Goal: Task Accomplishment & Management: Manage account settings

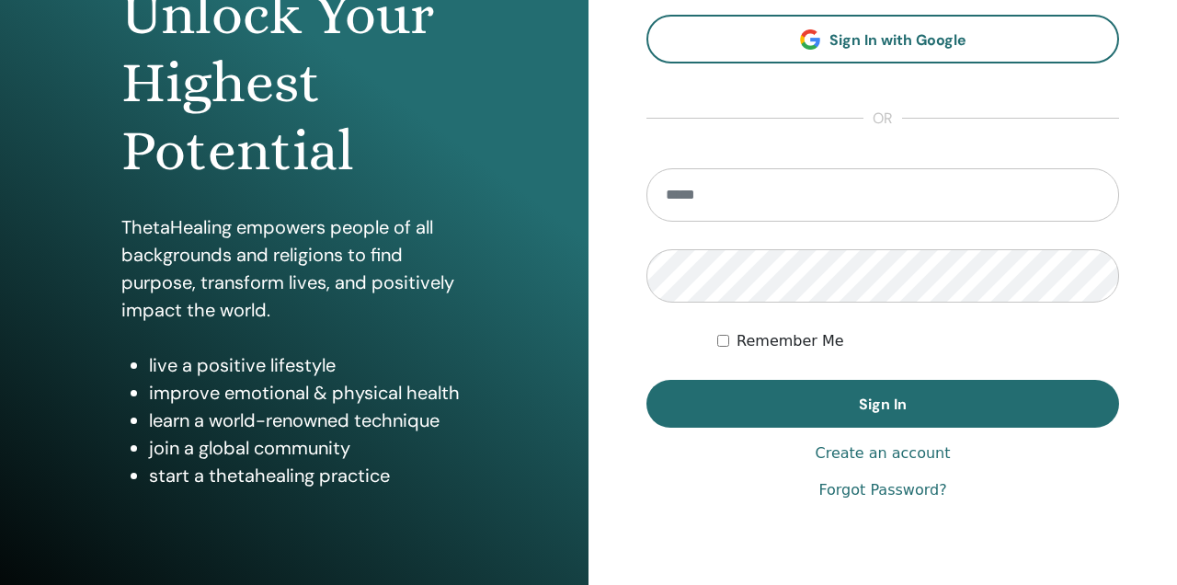
scroll to position [233, 0]
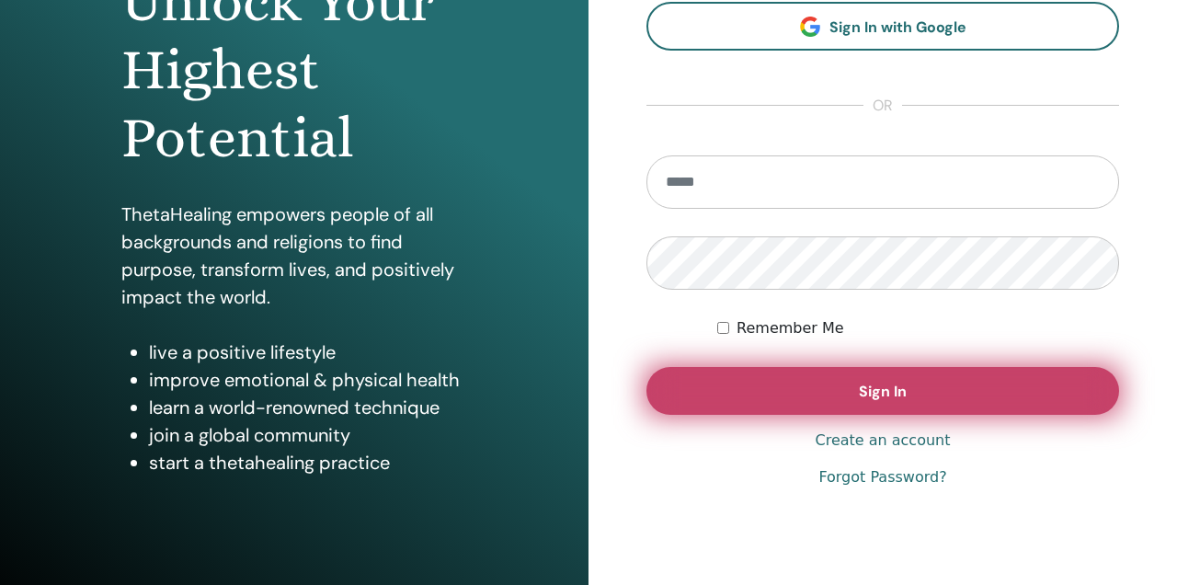
type input "**********"
click at [734, 385] on button "Sign In" at bounding box center [882, 391] width 473 height 48
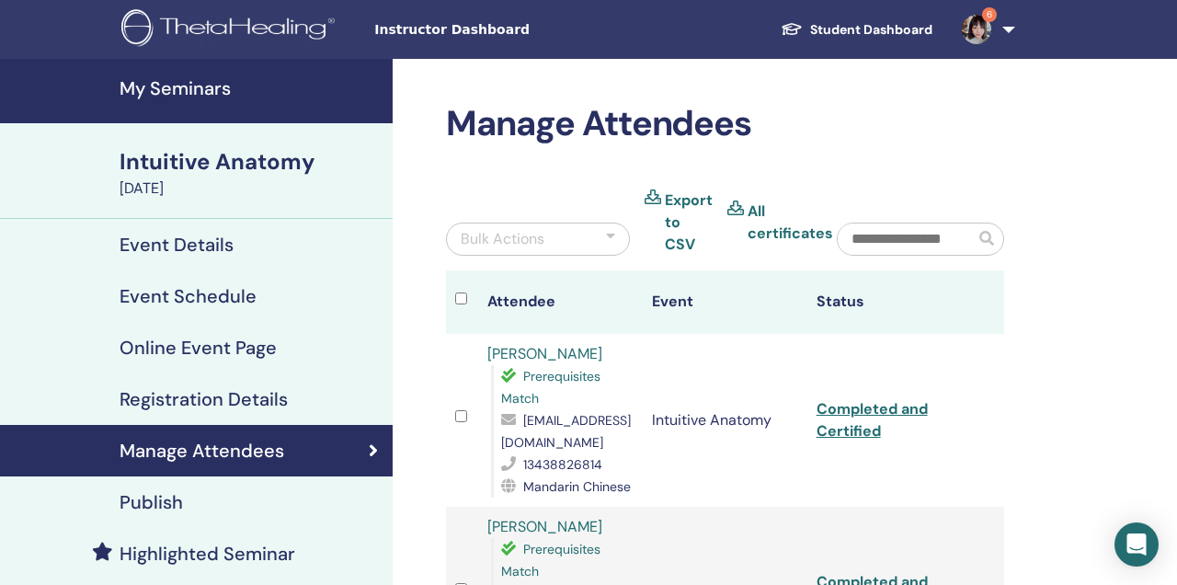
click at [998, 23] on link "6" at bounding box center [984, 29] width 75 height 59
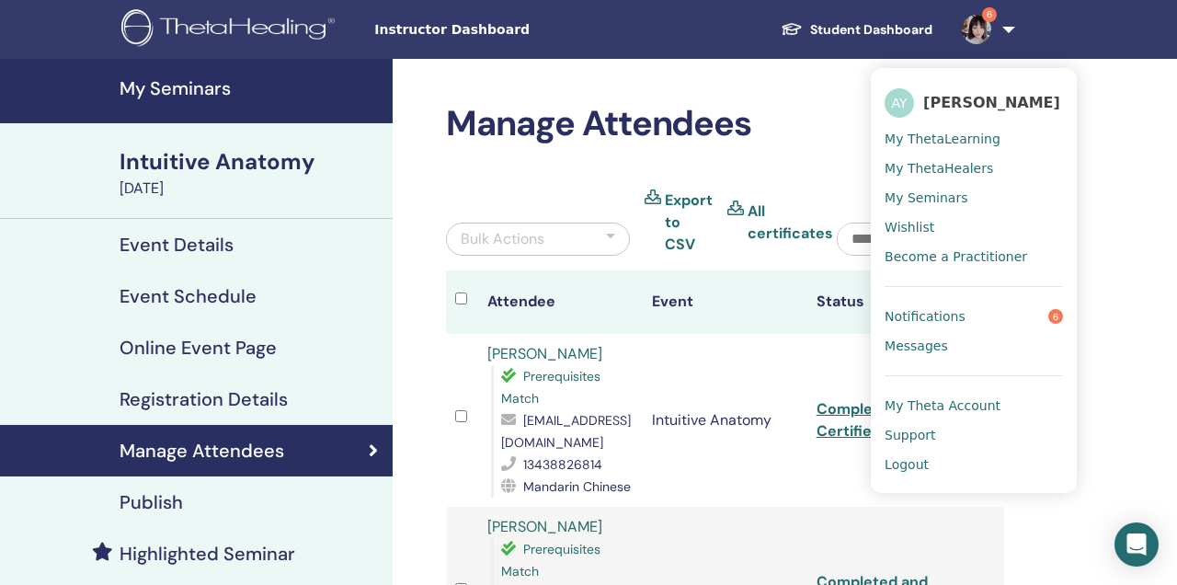
click at [909, 467] on span "Logout" at bounding box center [906, 464] width 44 height 17
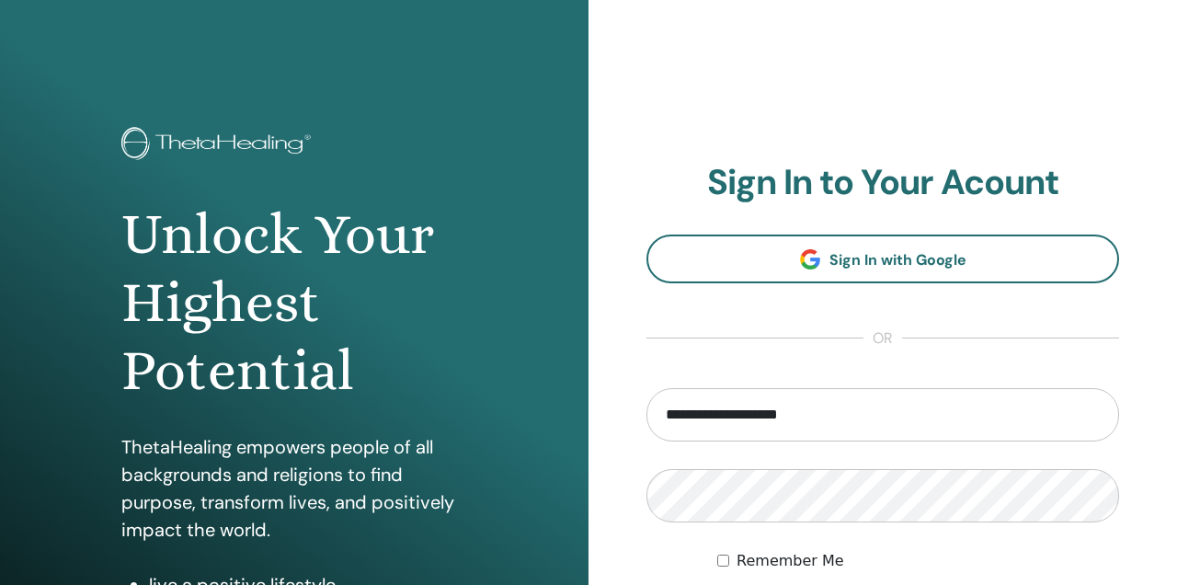
click at [684, 407] on input "**********" at bounding box center [882, 414] width 473 height 53
type input "**********"
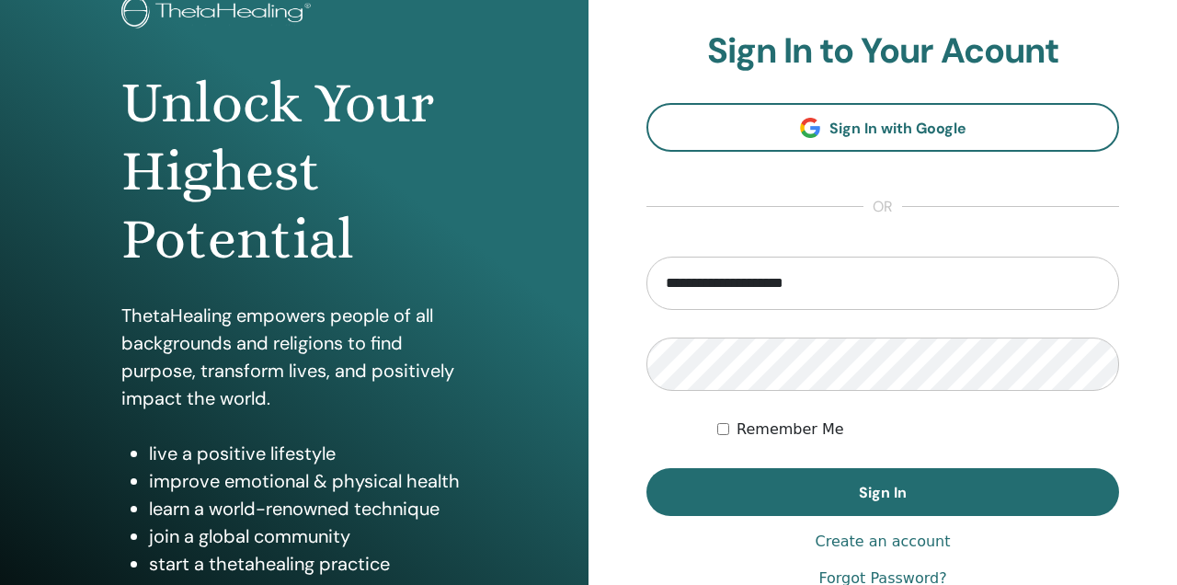
scroll to position [134, 0]
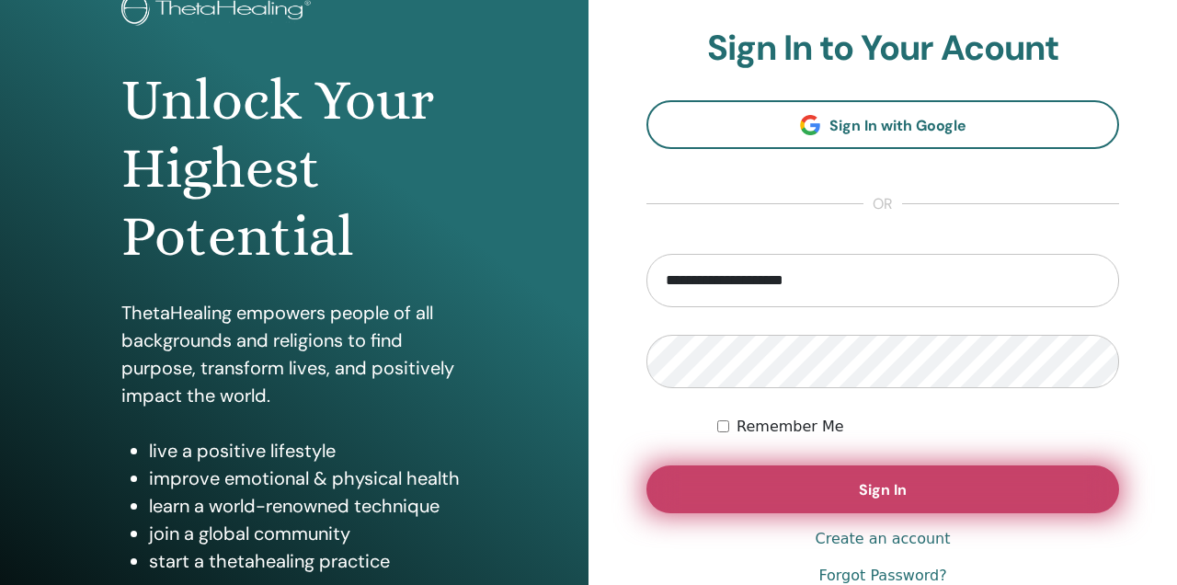
click at [742, 495] on button "Sign In" at bounding box center [882, 489] width 473 height 48
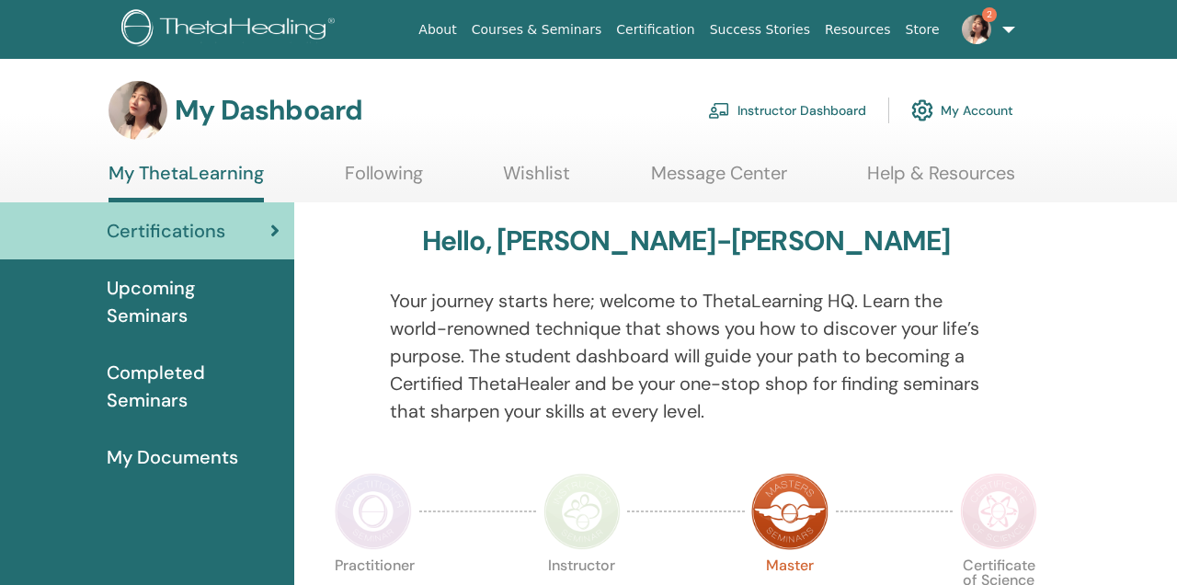
click at [794, 108] on link "Instructor Dashboard" at bounding box center [787, 110] width 158 height 40
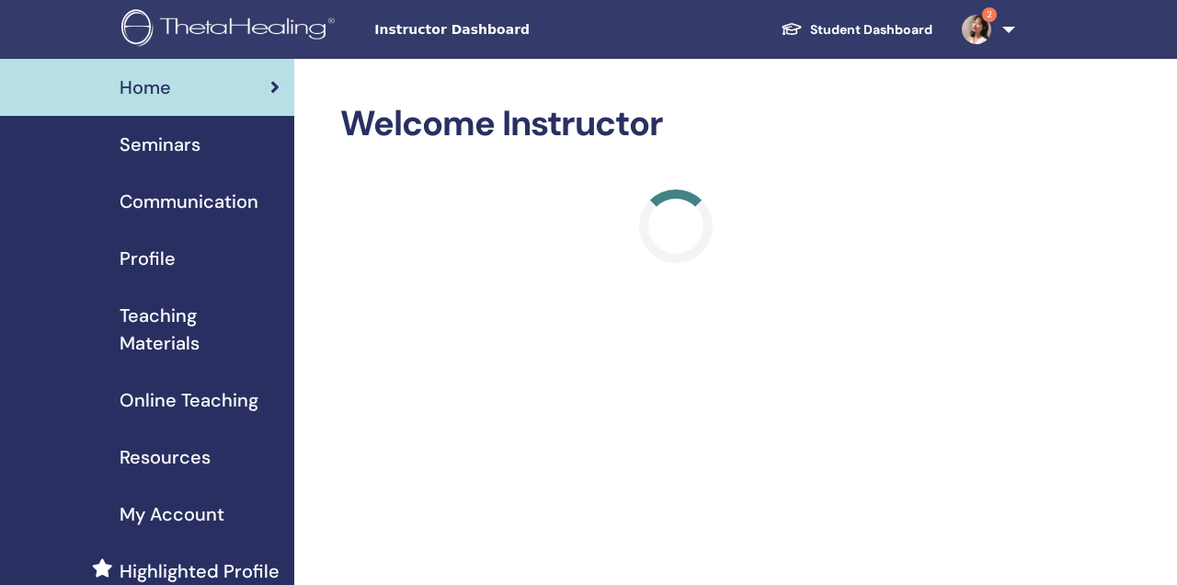
click at [247, 138] on div "Seminars" at bounding box center [147, 145] width 265 height 28
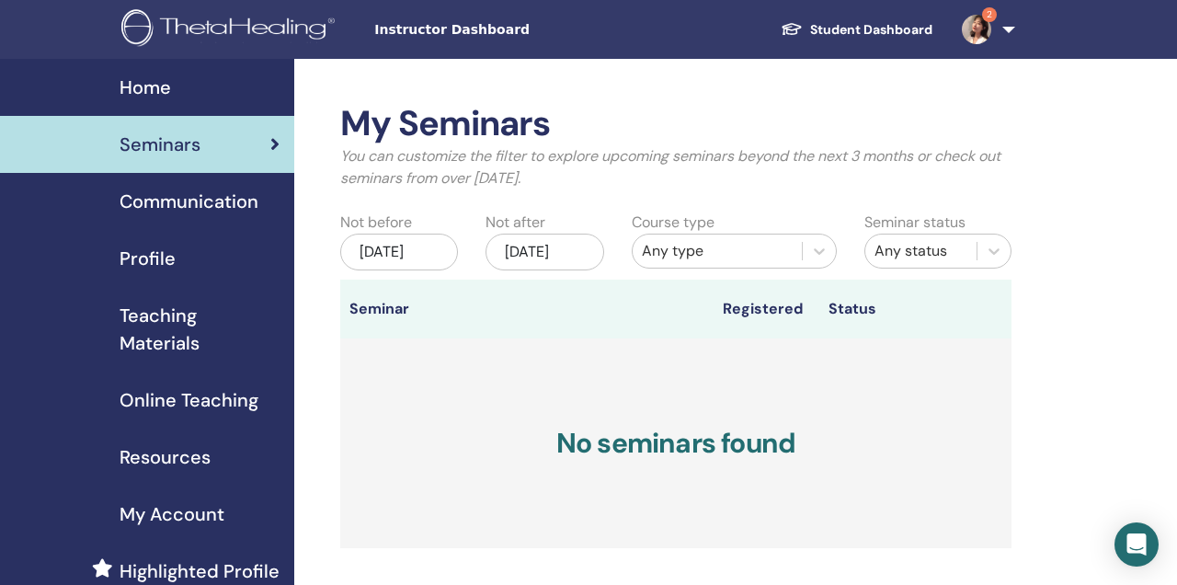
click at [237, 191] on span "Communication" at bounding box center [189, 202] width 139 height 28
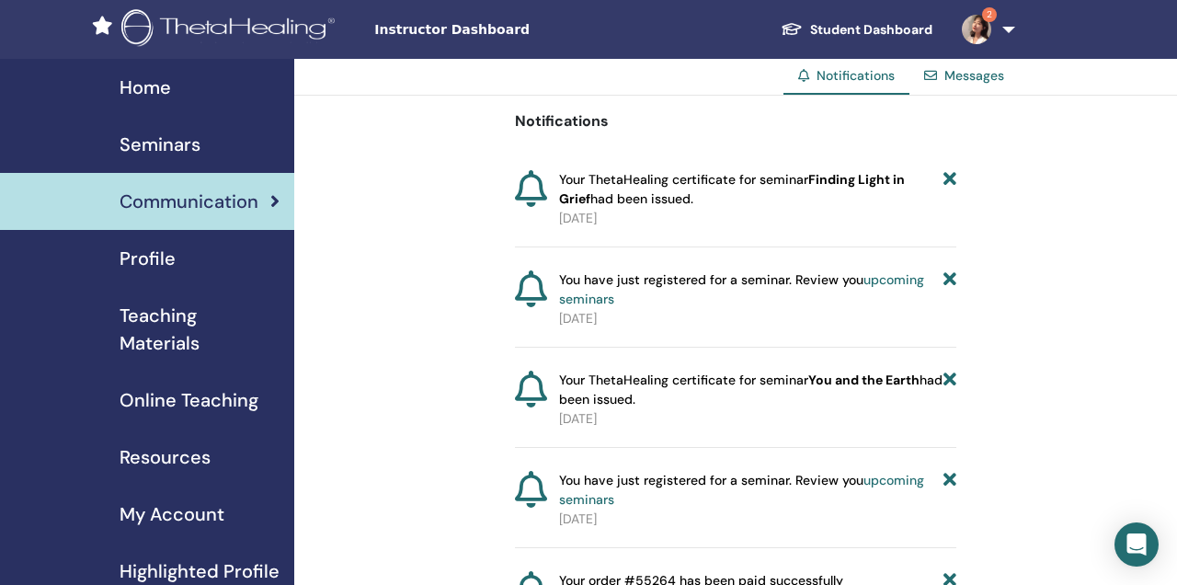
scroll to position [84, 0]
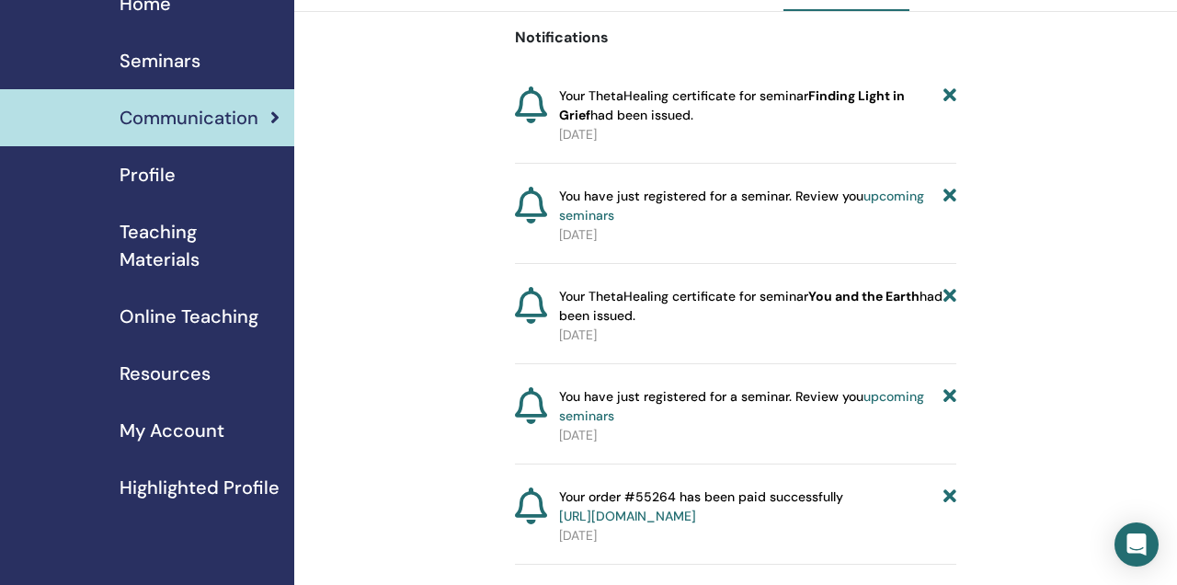
click at [225, 70] on div "Seminars" at bounding box center [147, 61] width 265 height 28
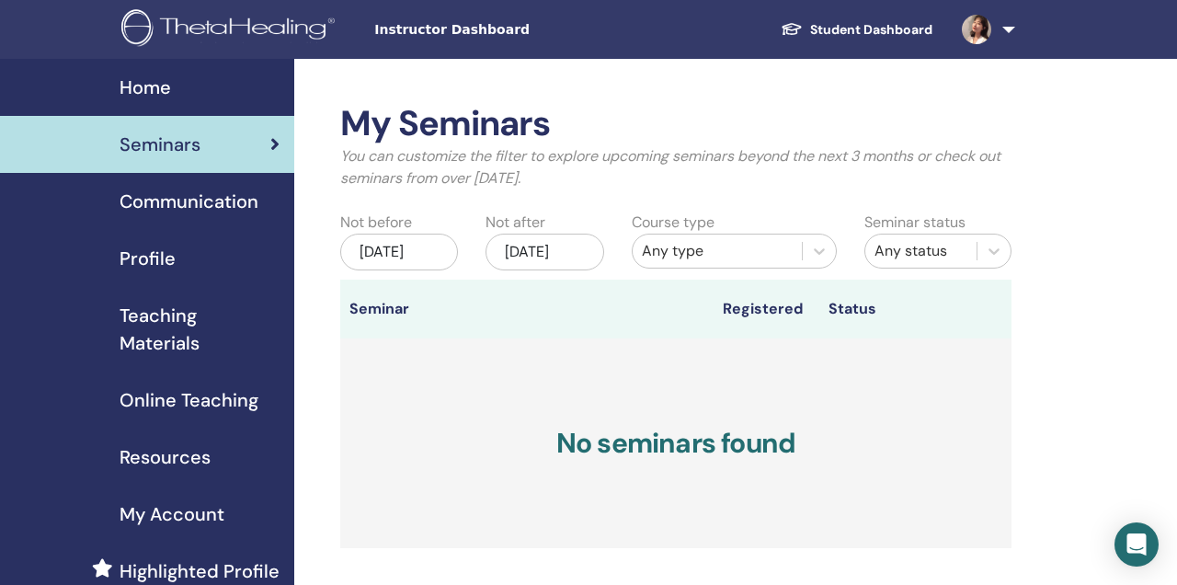
click at [190, 449] on span "Resources" at bounding box center [165, 457] width 91 height 28
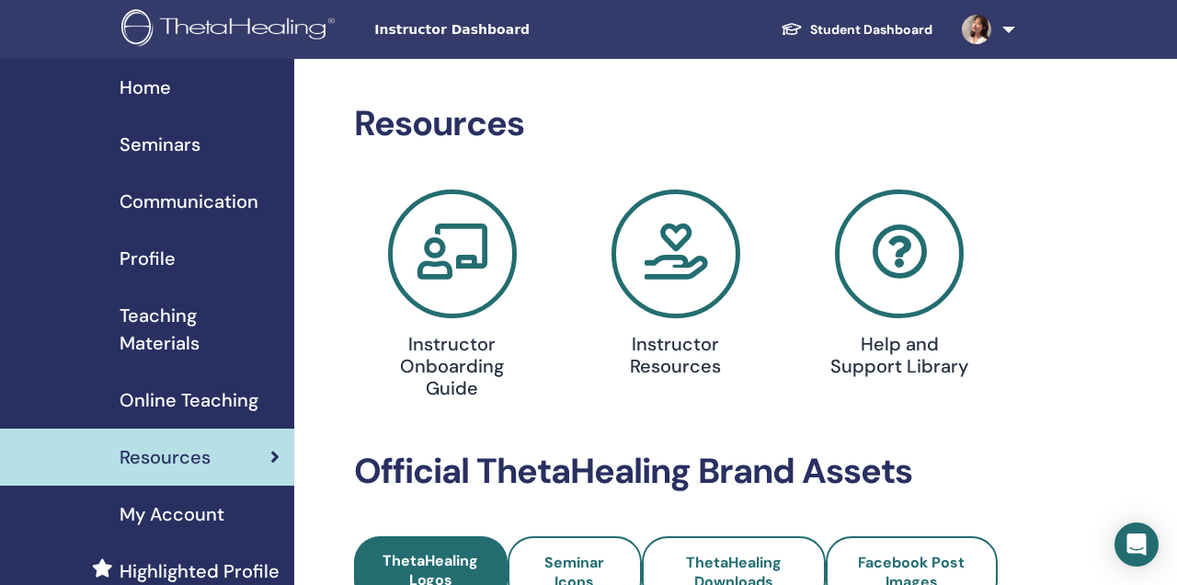
click at [183, 92] on div "Home" at bounding box center [147, 88] width 265 height 28
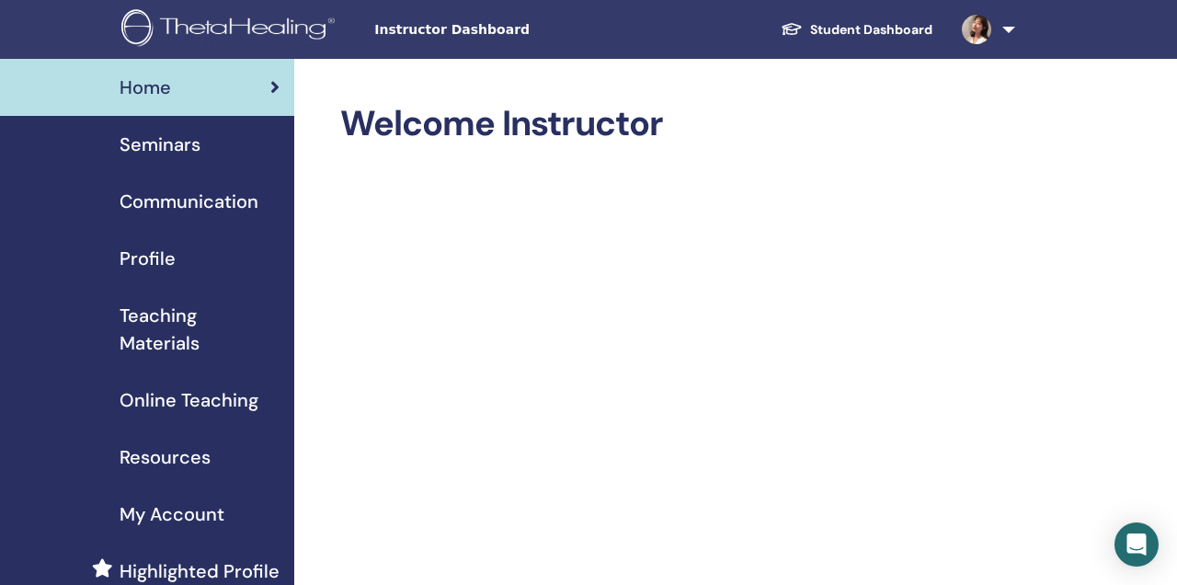
click at [840, 35] on link "Student Dashboard" at bounding box center [856, 30] width 181 height 34
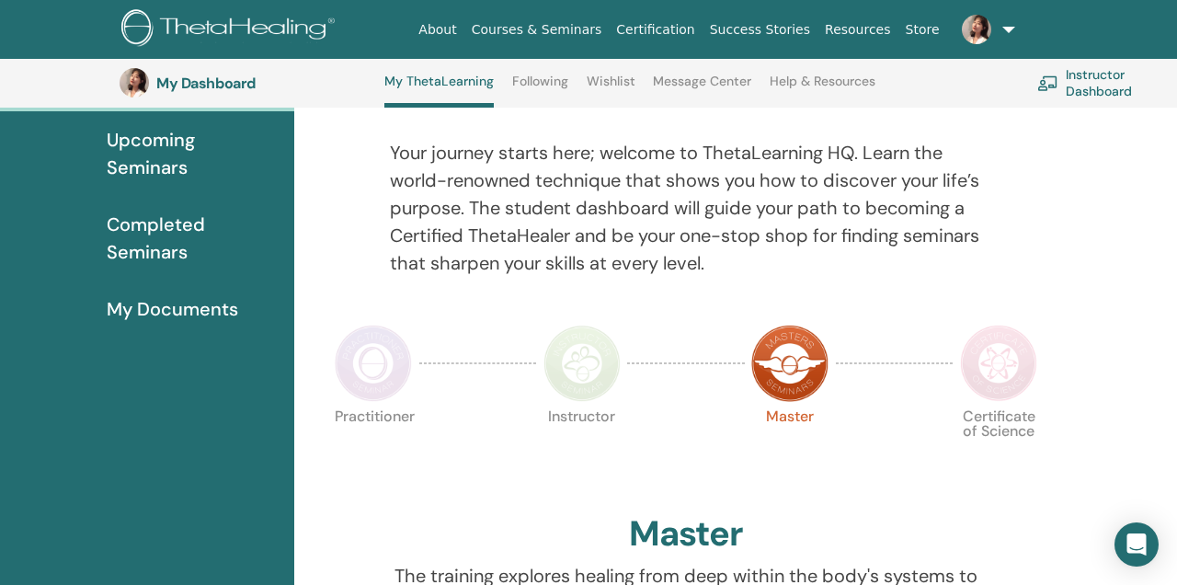
scroll to position [195, 0]
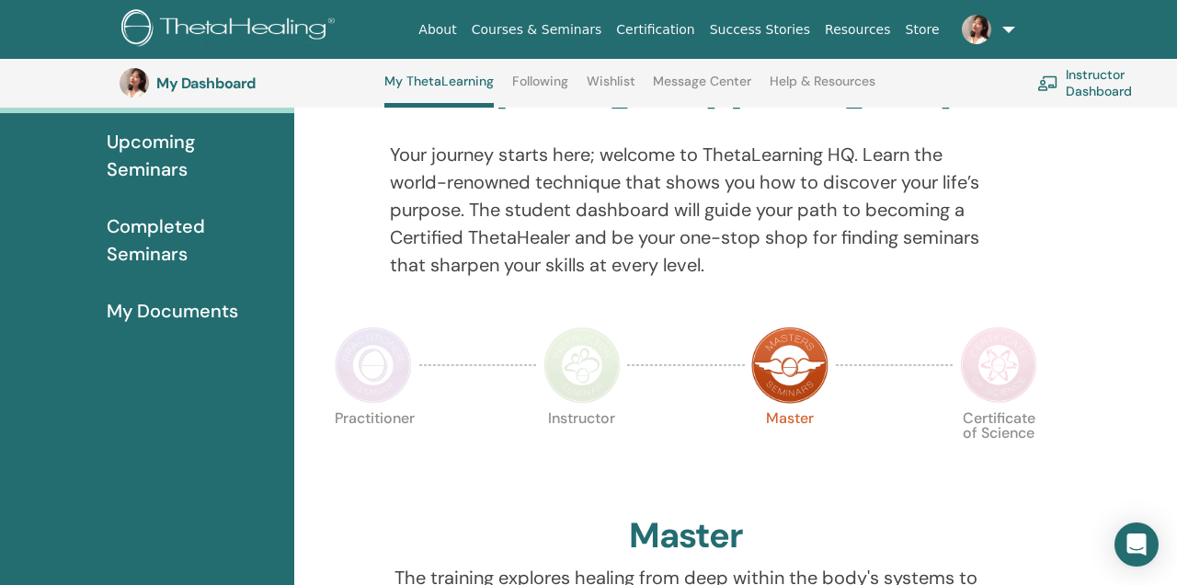
click at [171, 235] on span "Completed Seminars" at bounding box center [193, 239] width 173 height 55
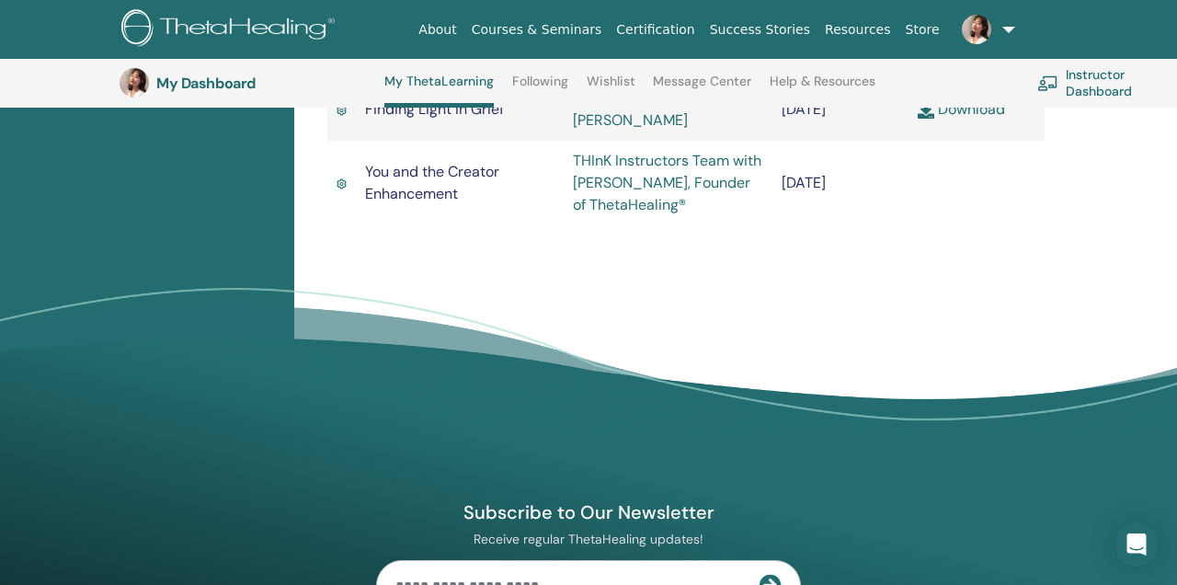
scroll to position [2649, 0]
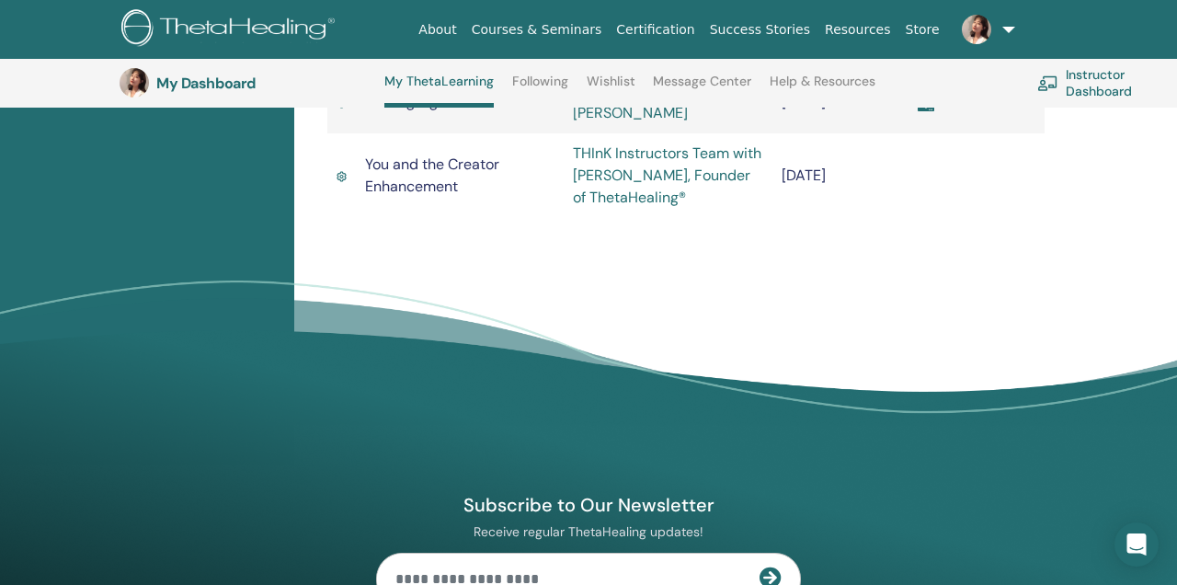
click at [435, 111] on span "Finding Light in Grief" at bounding box center [434, 101] width 139 height 19
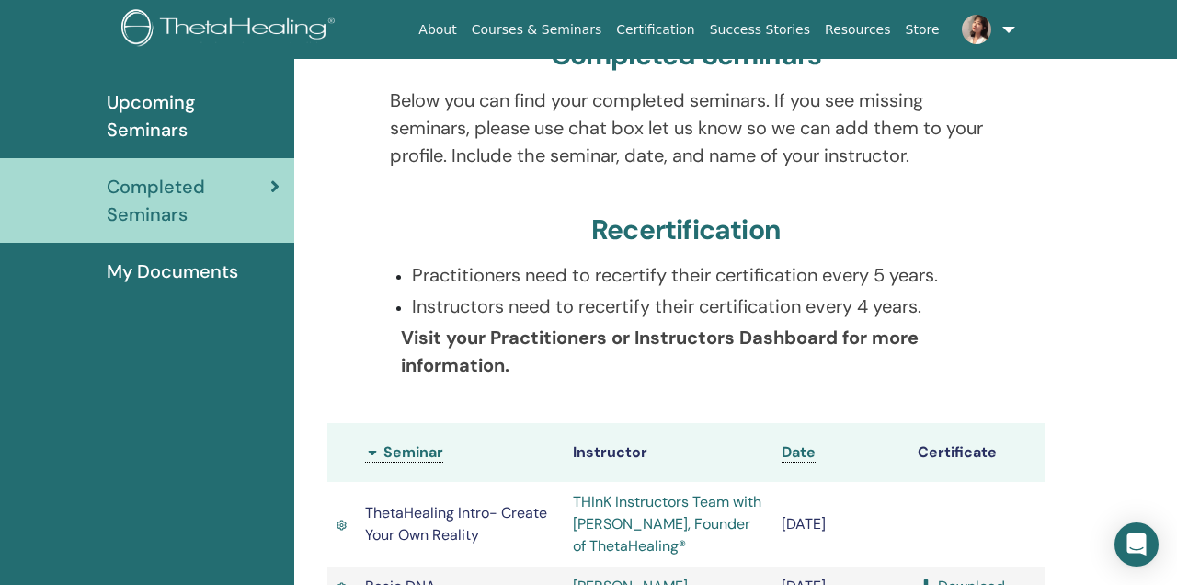
scroll to position [0, 0]
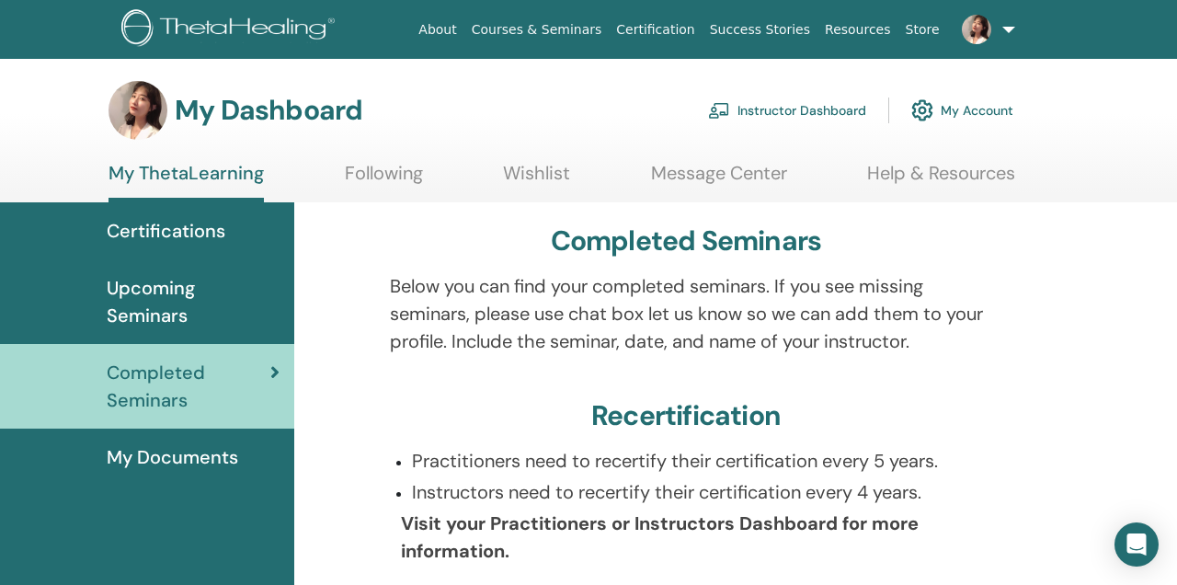
click at [1019, 36] on link at bounding box center [984, 29] width 75 height 59
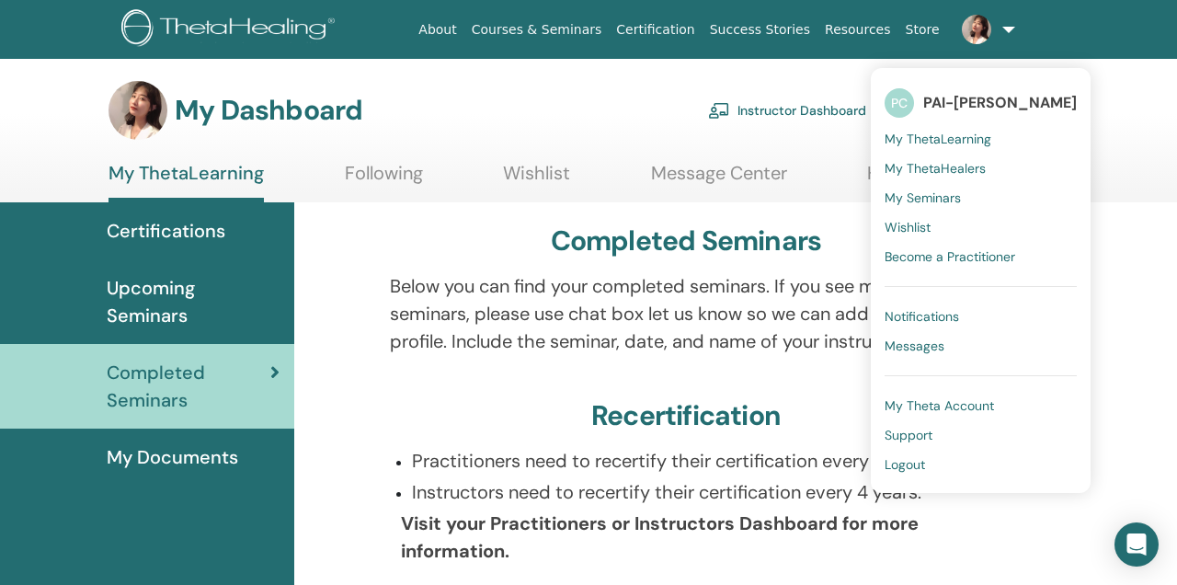
click at [907, 467] on span "Logout" at bounding box center [904, 464] width 40 height 17
click at [896, 463] on span "Logout" at bounding box center [904, 464] width 40 height 17
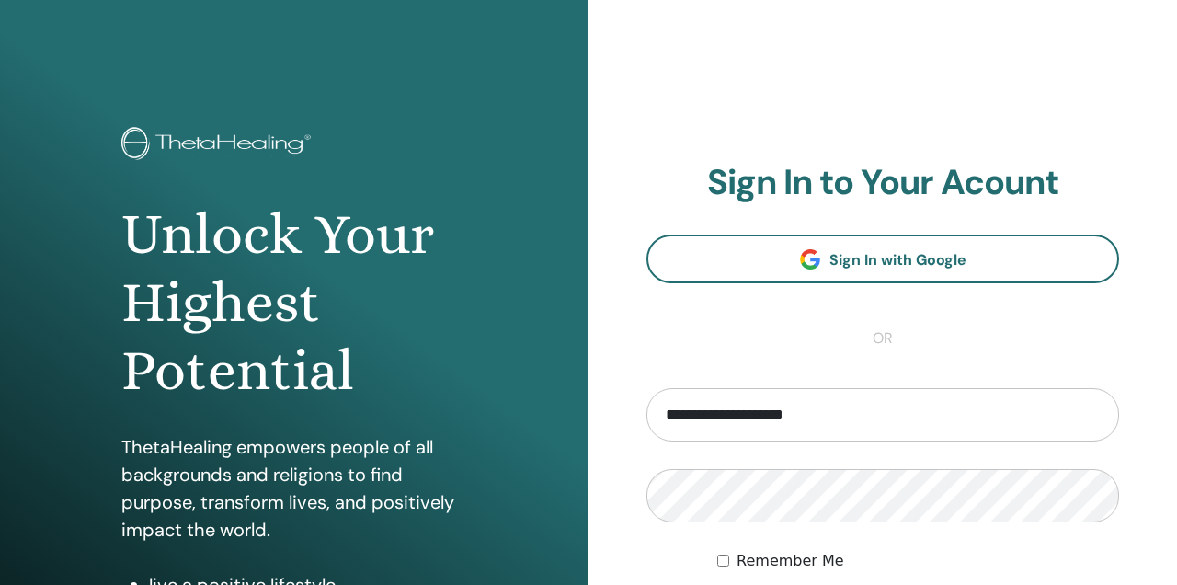
click at [678, 418] on input "**********" at bounding box center [882, 414] width 473 height 53
type input "**********"
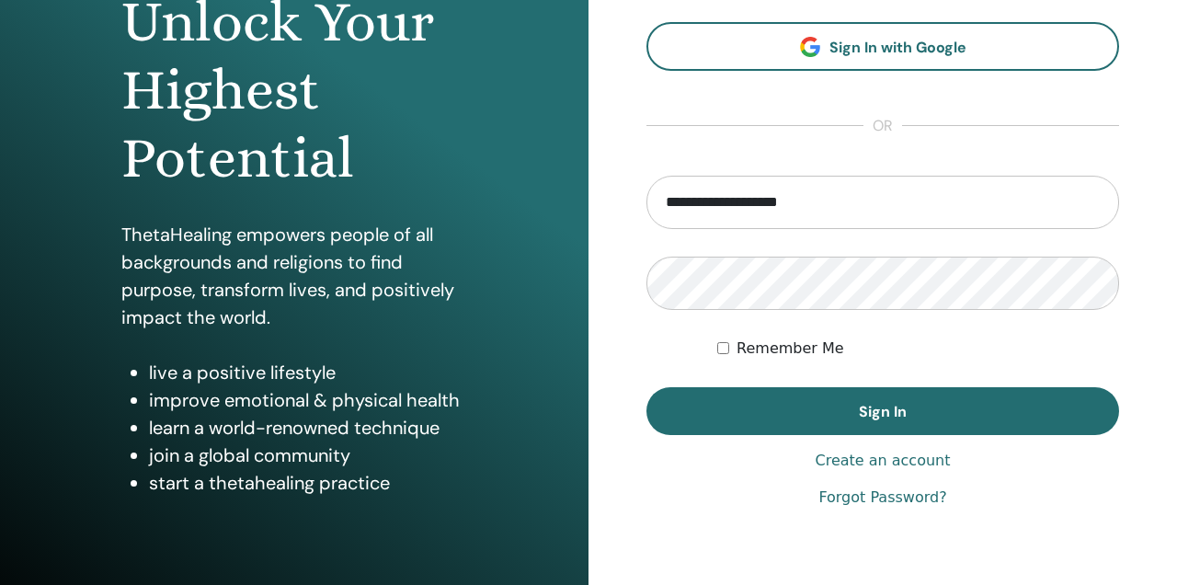
scroll to position [221, 0]
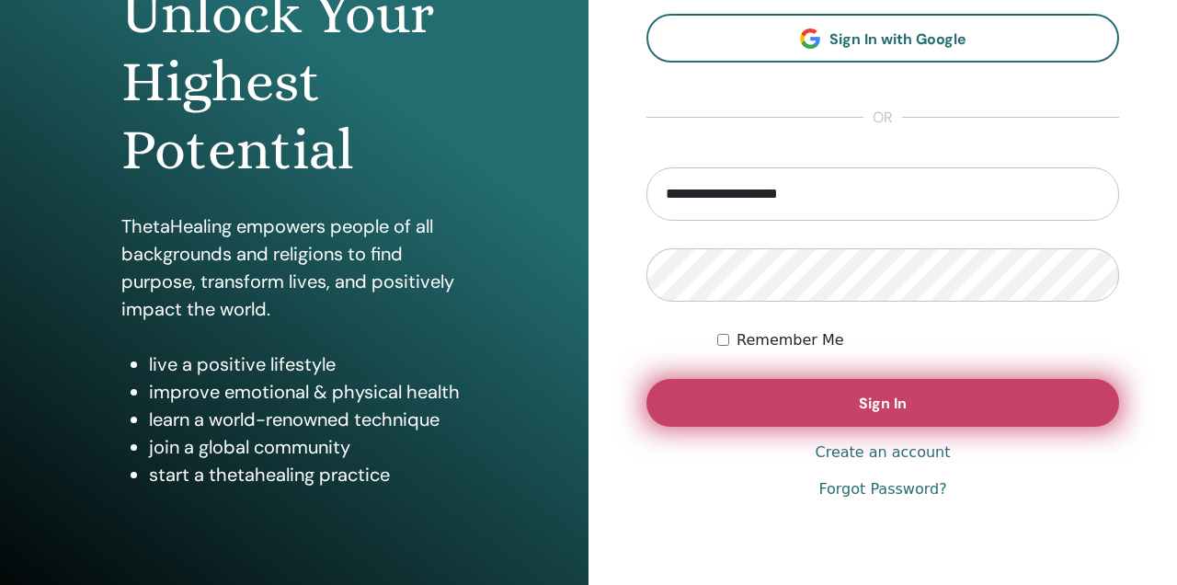
click at [700, 404] on button "Sign In" at bounding box center [882, 403] width 473 height 48
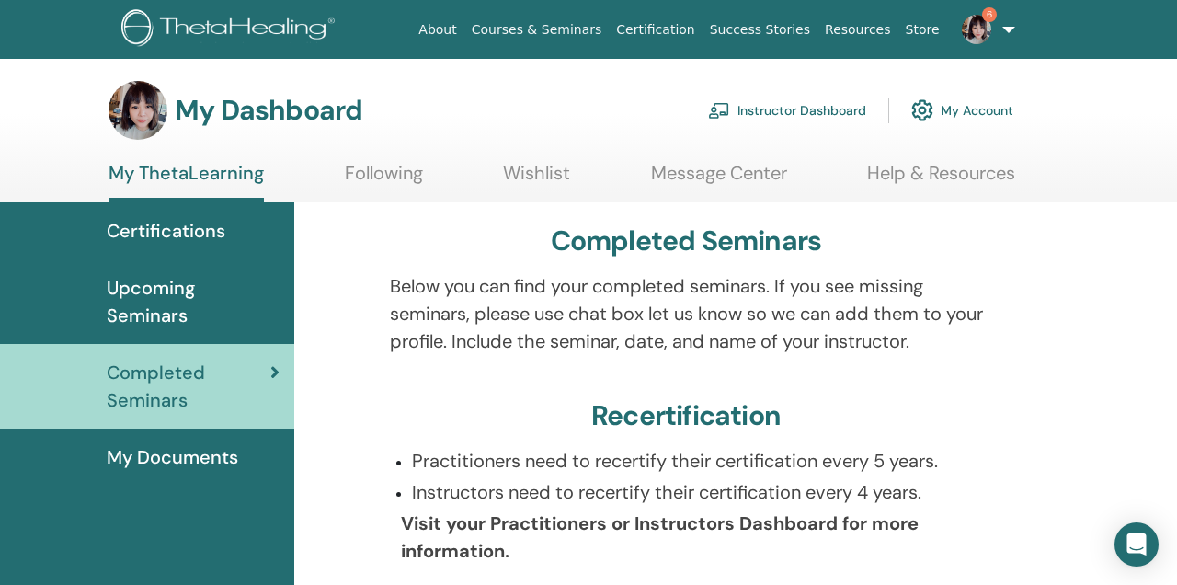
click at [753, 108] on link "Instructor Dashboard" at bounding box center [787, 110] width 158 height 40
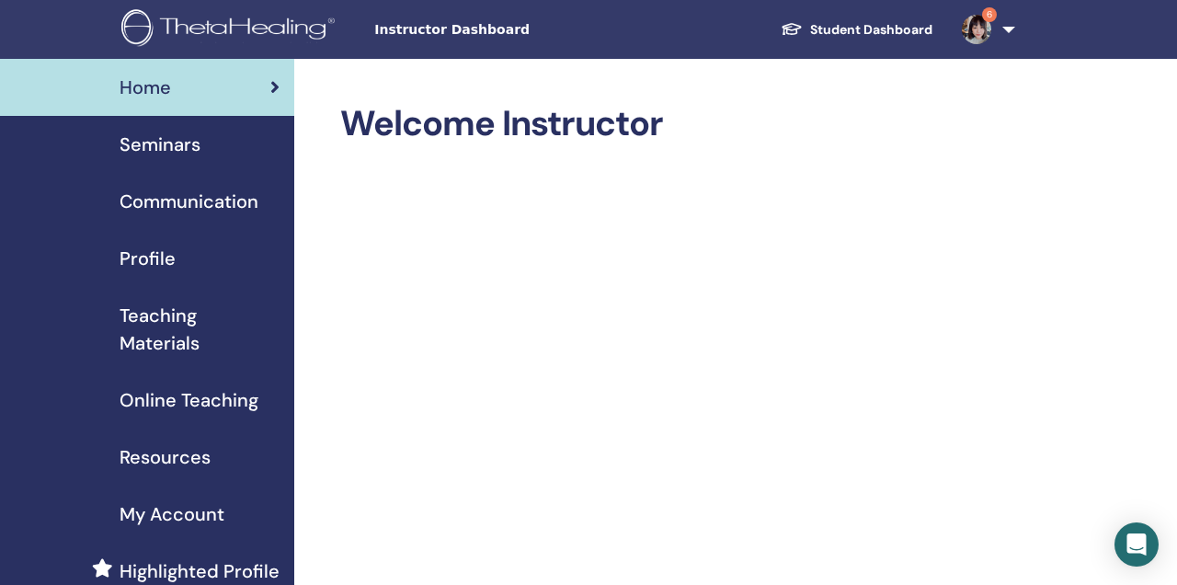
click at [213, 149] on div "Seminars" at bounding box center [147, 145] width 265 height 28
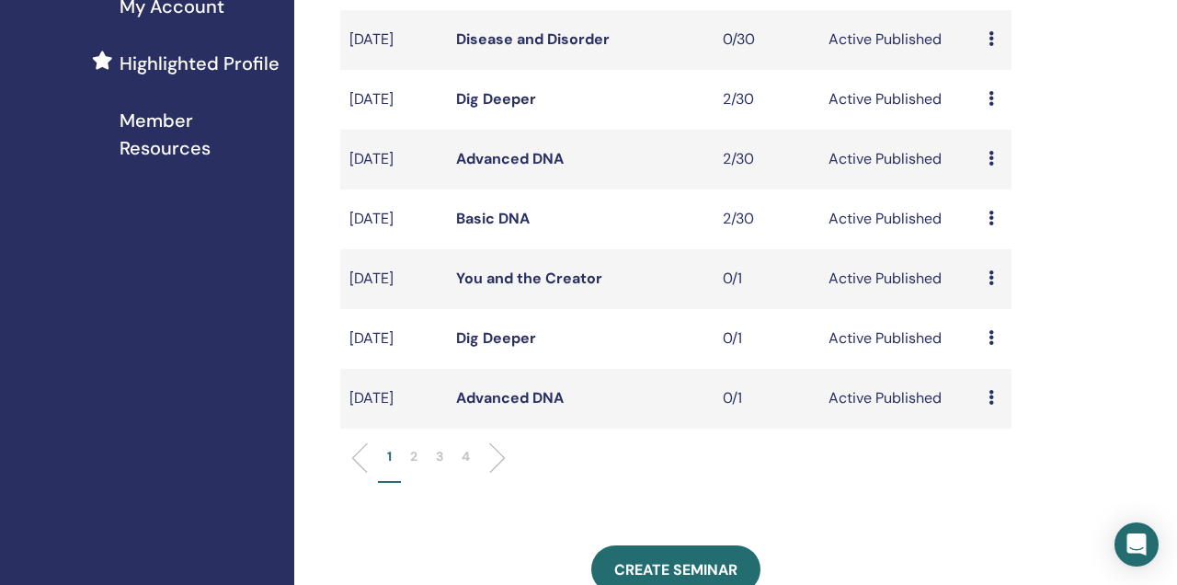
scroll to position [508, 0]
click at [410, 465] on p "2" at bounding box center [413, 455] width 7 height 19
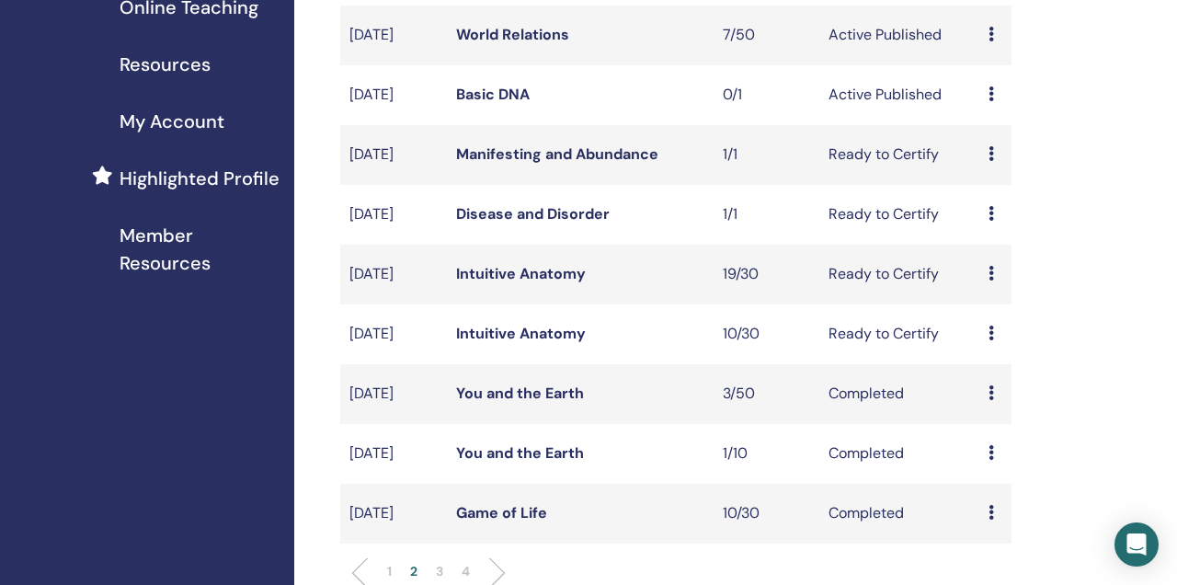
scroll to position [394, 0]
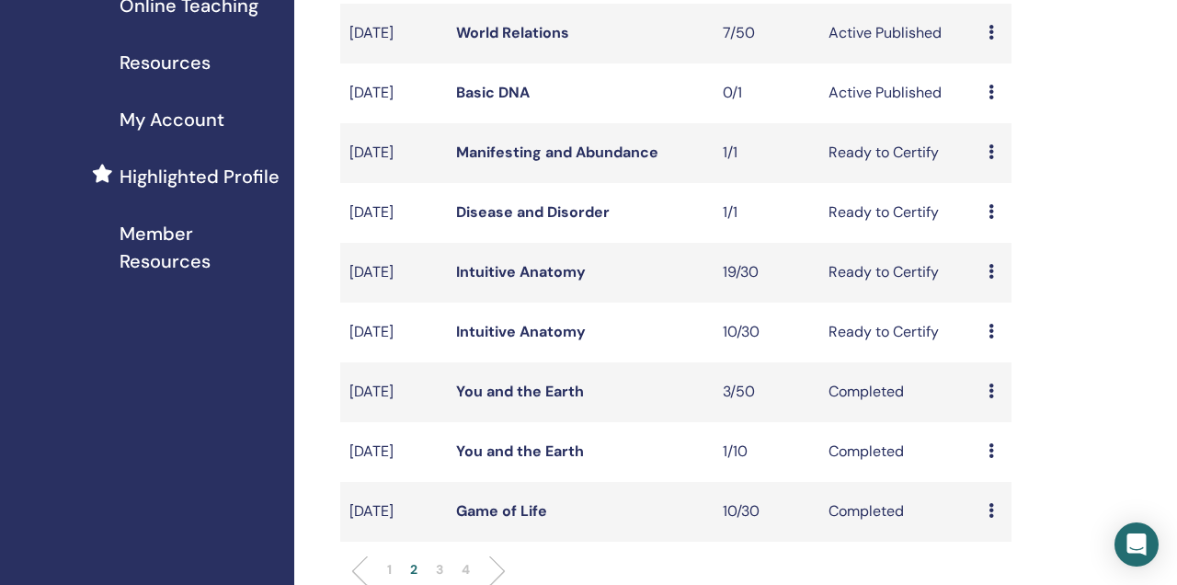
click at [544, 162] on link "Manifesting and Abundance" at bounding box center [557, 151] width 202 height 19
click at [544, 222] on link "Disease and Disorder" at bounding box center [533, 211] width 154 height 19
click at [543, 281] on link "Intuitive Anatomy" at bounding box center [521, 271] width 130 height 19
click at [543, 341] on link "Intuitive Anatomy" at bounding box center [521, 331] width 130 height 19
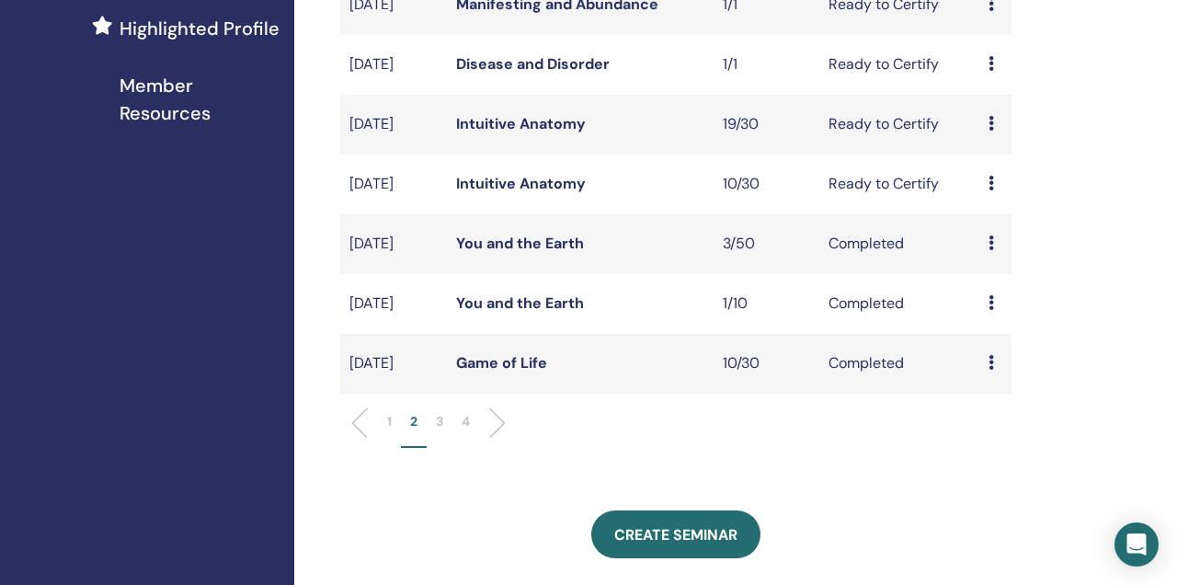
scroll to position [543, 0]
click at [553, 252] on link "You and the Earth" at bounding box center [520, 242] width 128 height 19
click at [555, 312] on link "You and the Earth" at bounding box center [520, 301] width 128 height 19
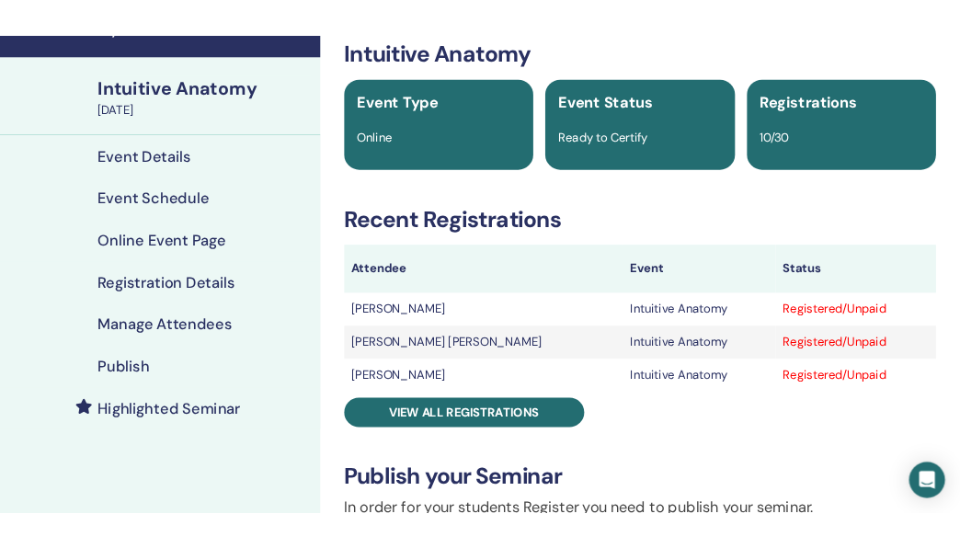
scroll to position [107, 0]
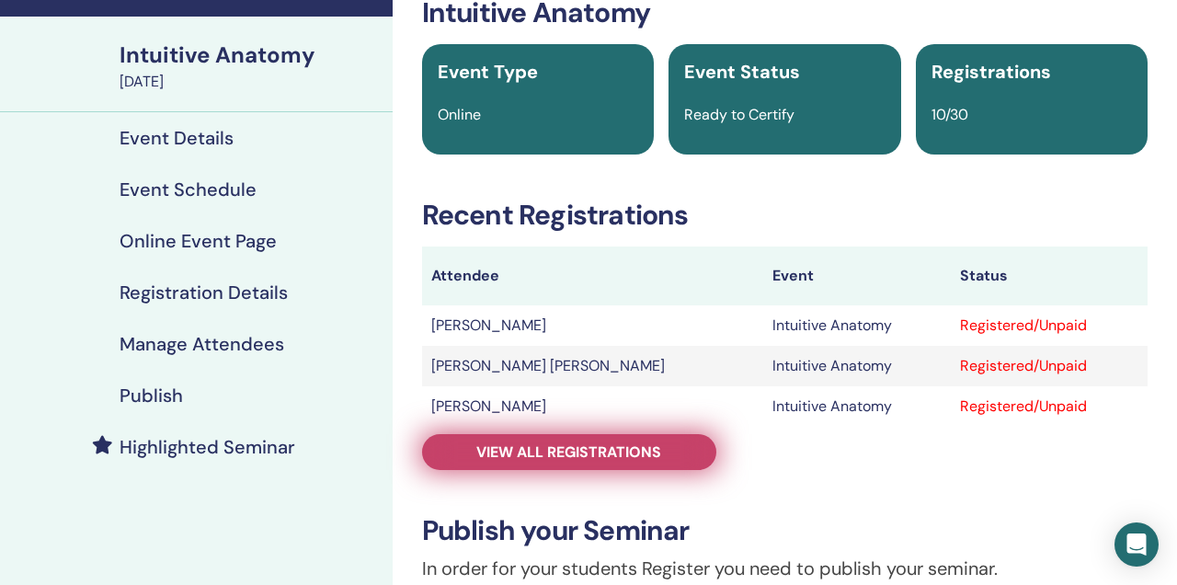
click at [480, 460] on span "View all registrations" at bounding box center [568, 451] width 185 height 19
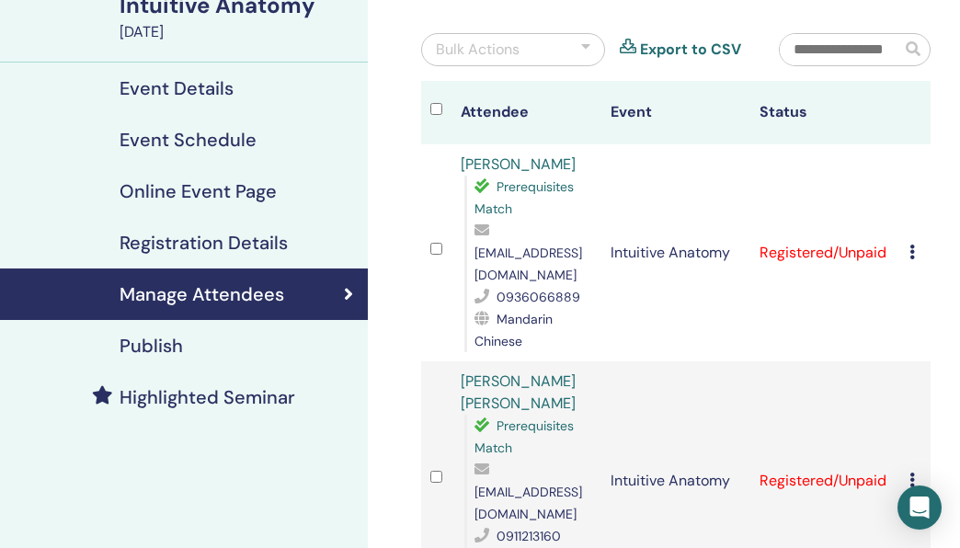
scroll to position [157, 0]
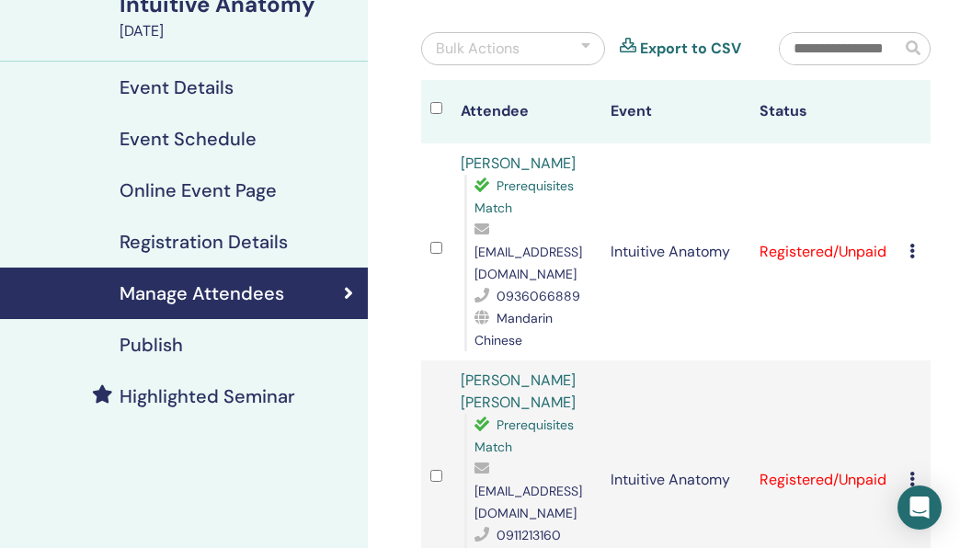
click at [914, 244] on icon at bounding box center [912, 251] width 6 height 15
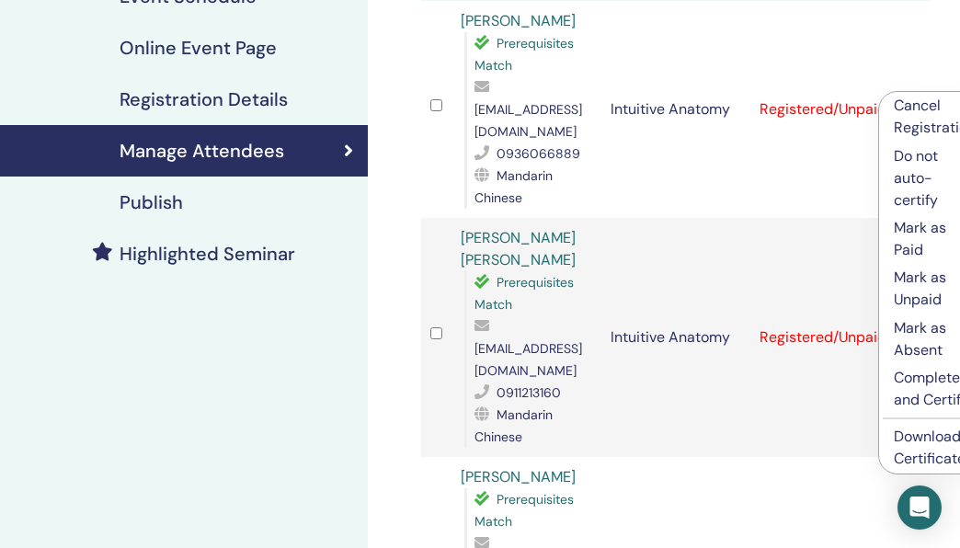
scroll to position [310, 0]
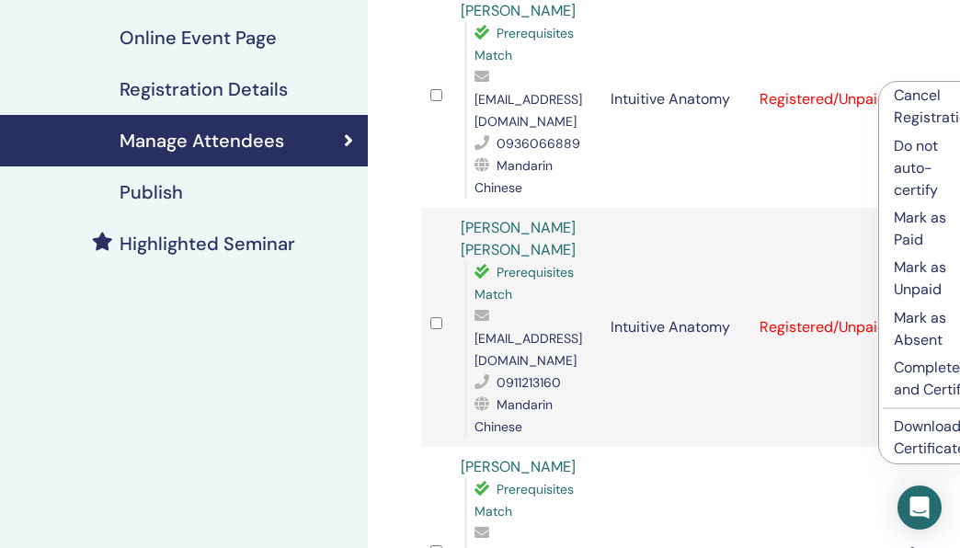
click at [911, 369] on p "Complete and Certify" at bounding box center [935, 379] width 82 height 44
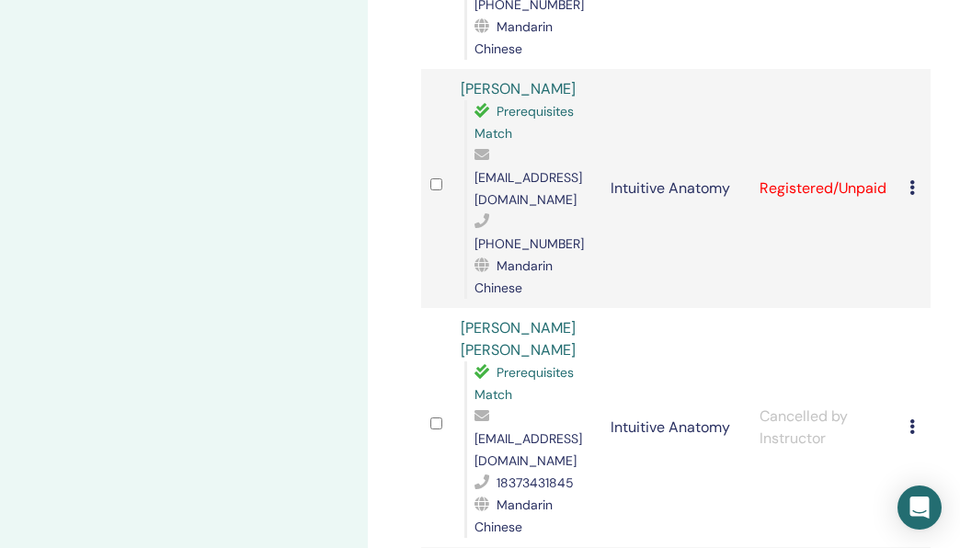
scroll to position [1927, 0]
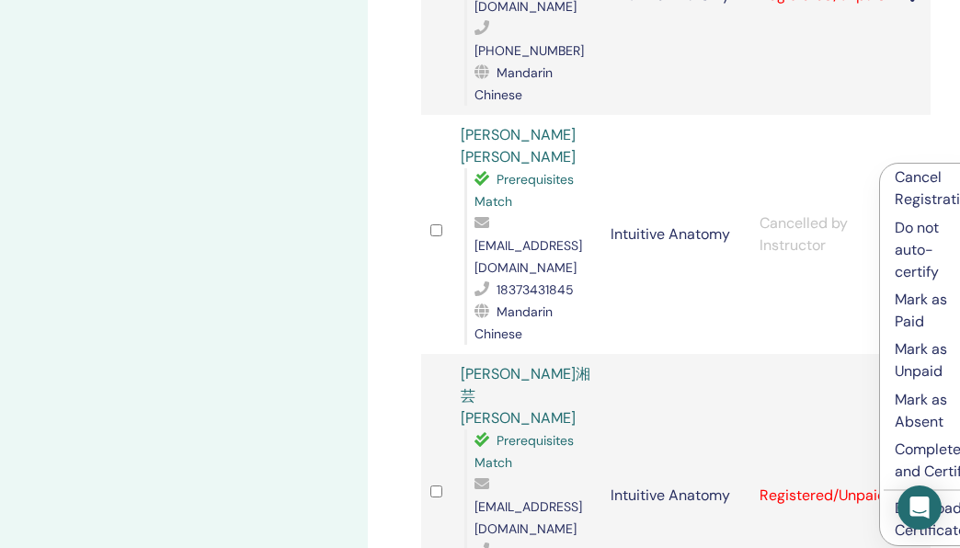
scroll to position [2126, 0]
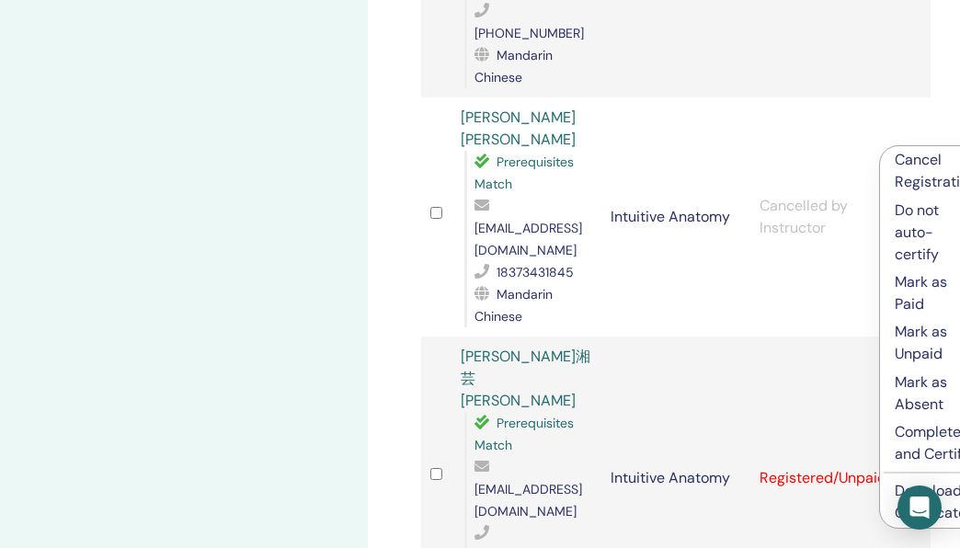
click at [907, 440] on p "Complete and Certify" at bounding box center [935, 443] width 82 height 44
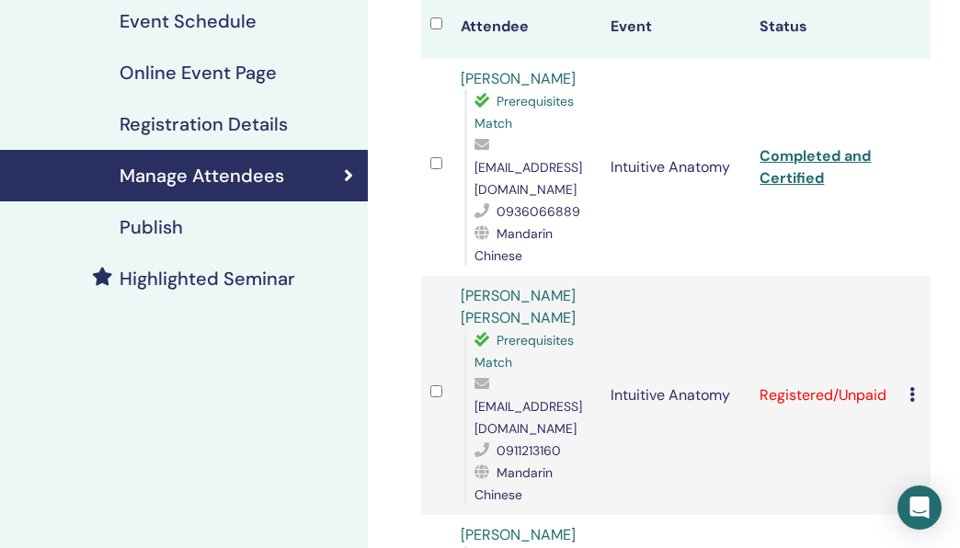
scroll to position [284, 0]
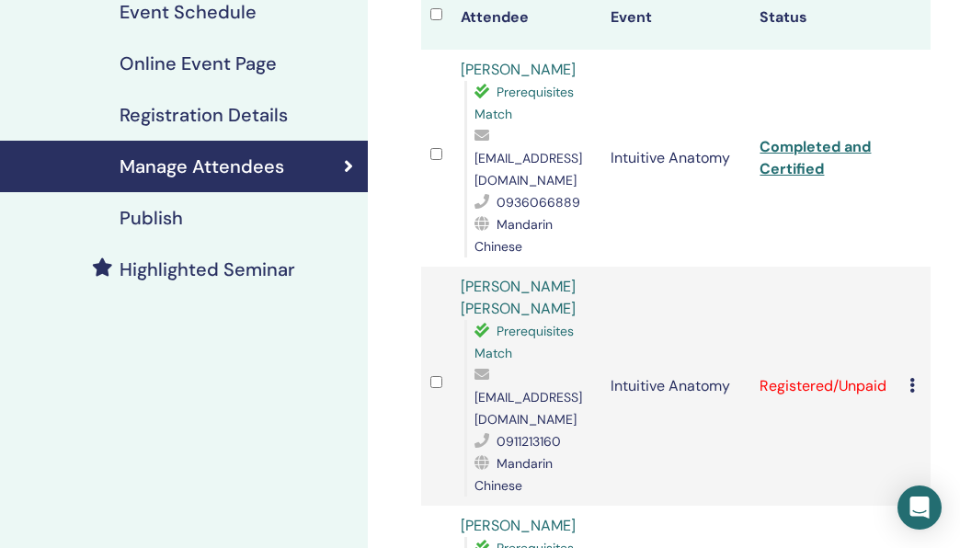
click at [912, 378] on icon at bounding box center [912, 385] width 6 height 15
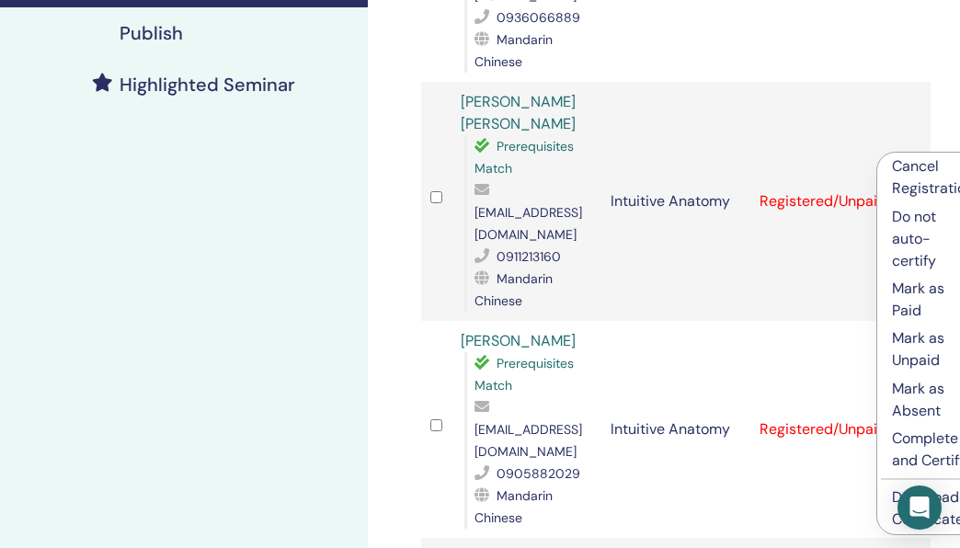
scroll to position [505, 0]
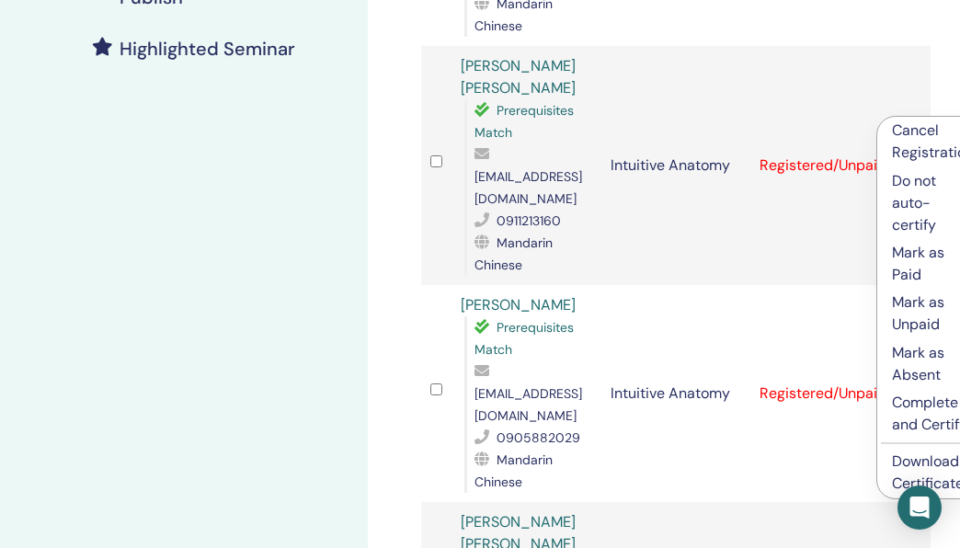
click at [919, 408] on p "Complete and Certify" at bounding box center [933, 414] width 82 height 44
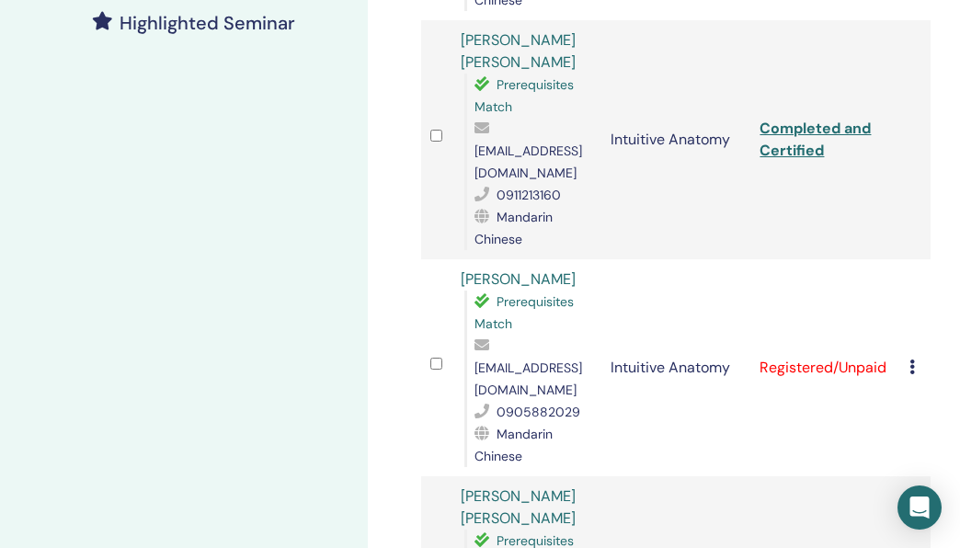
scroll to position [535, 0]
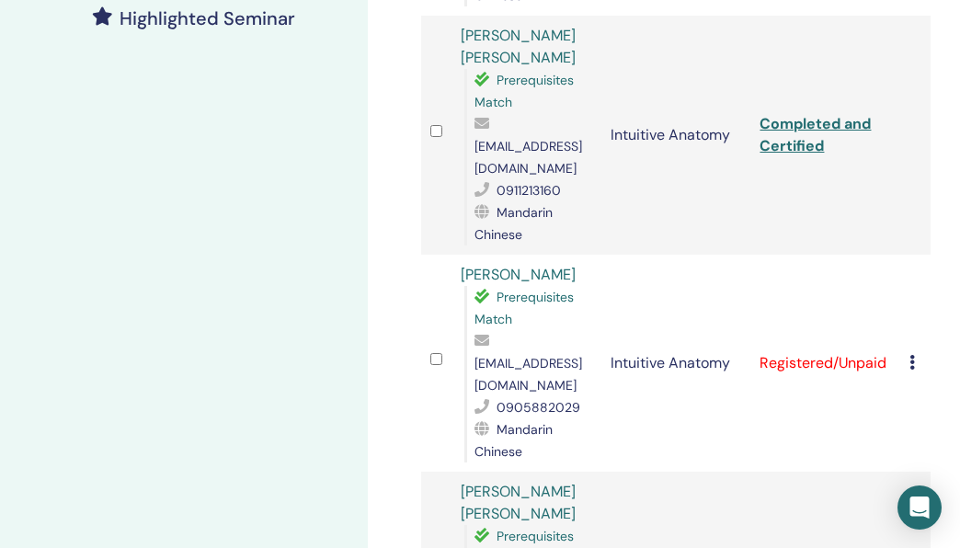
click at [915, 352] on div "Cancel Registration Do not auto-certify Mark as Paid Mark as Unpaid Mark as Abs…" at bounding box center [915, 363] width 12 height 22
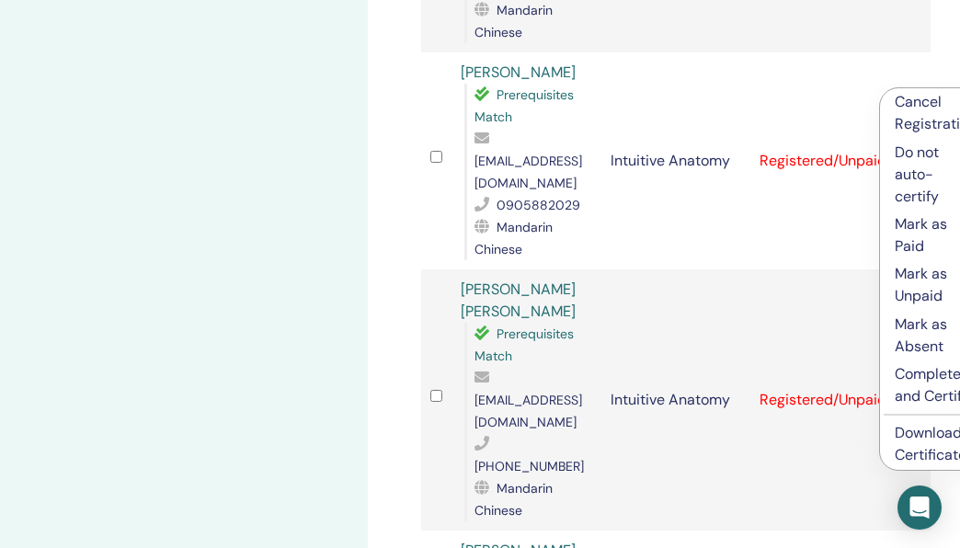
scroll to position [813, 0]
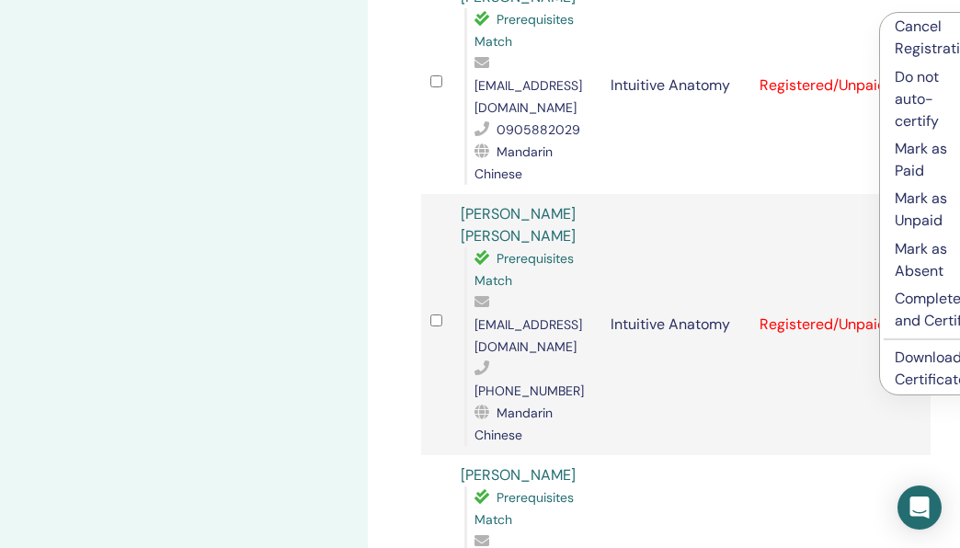
click at [917, 297] on p "Complete and Certify" at bounding box center [935, 310] width 82 height 44
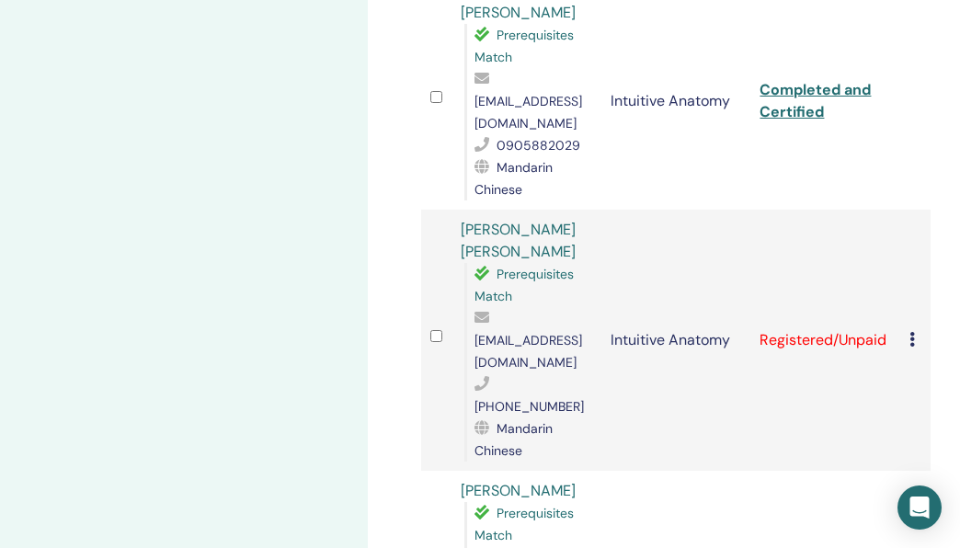
scroll to position [826, 0]
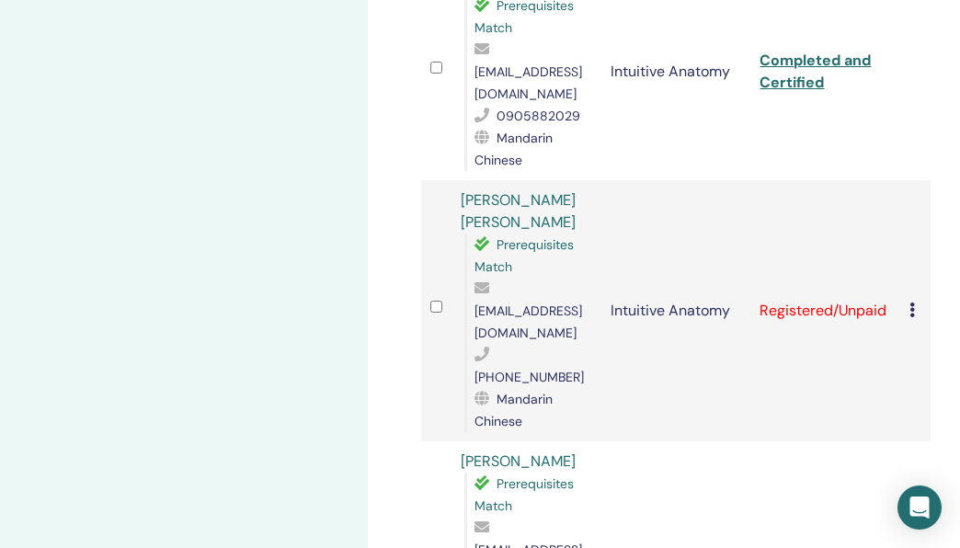
click at [916, 300] on div "Cancel Registration Do not auto-certify Mark as Paid Mark as Unpaid Mark as Abs…" at bounding box center [915, 311] width 12 height 22
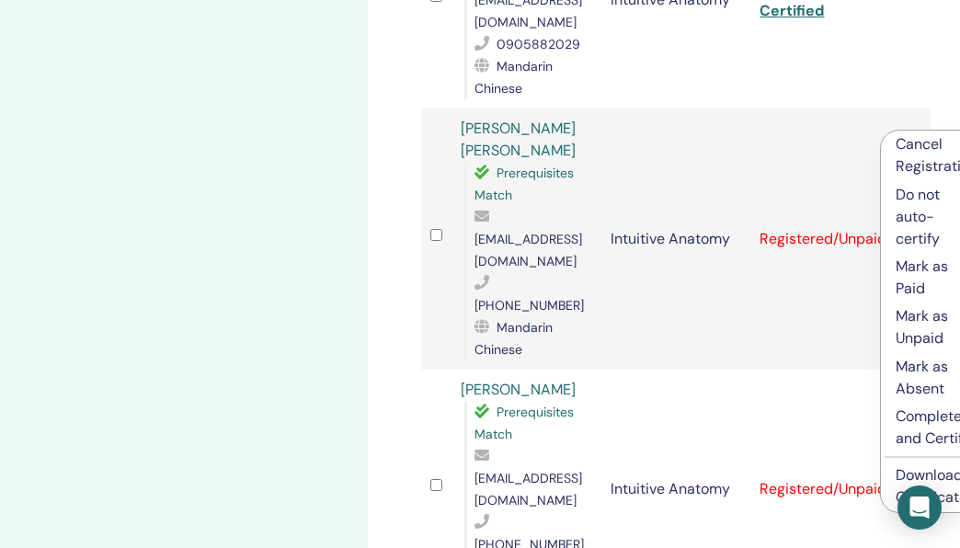
scroll to position [919, 0]
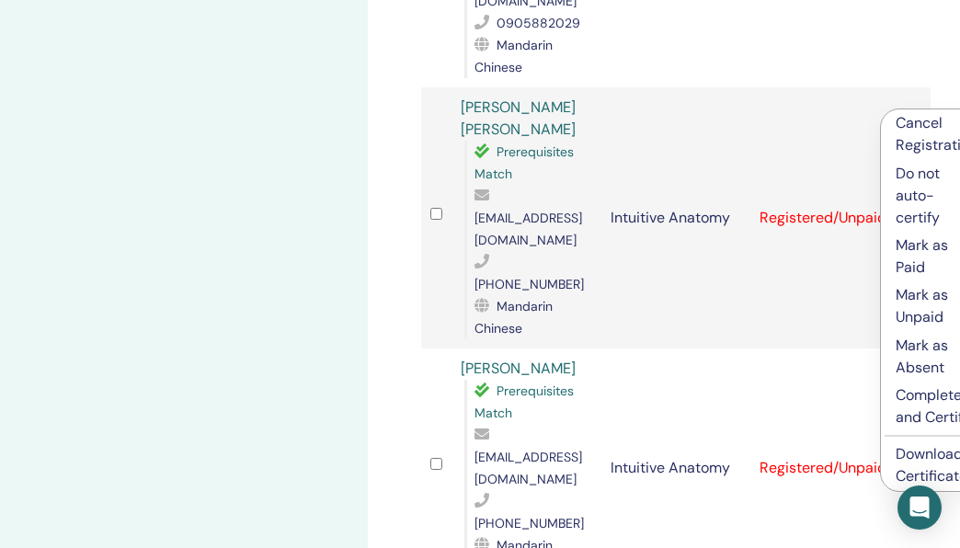
click at [911, 420] on p "Complete and Certify" at bounding box center [936, 406] width 82 height 44
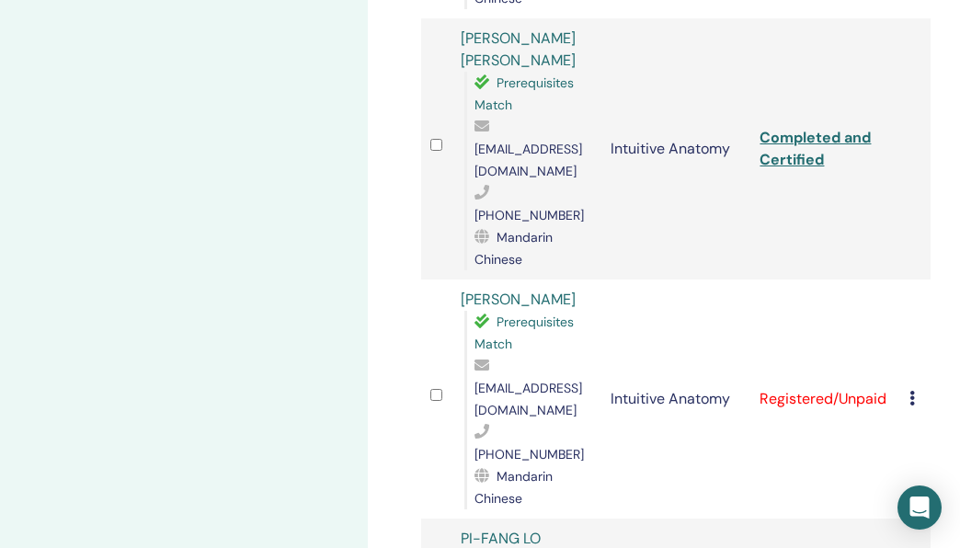
scroll to position [1002, 0]
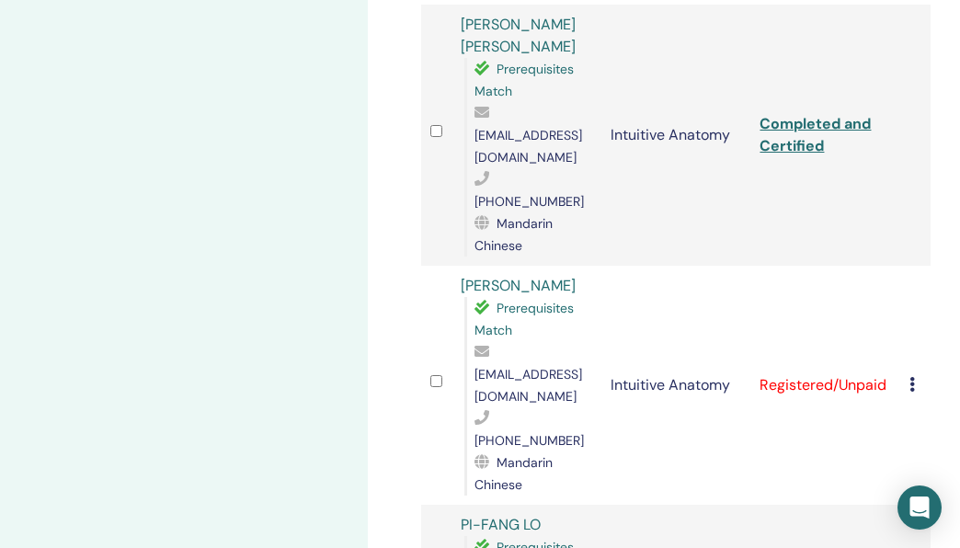
click at [912, 377] on icon at bounding box center [912, 384] width 6 height 15
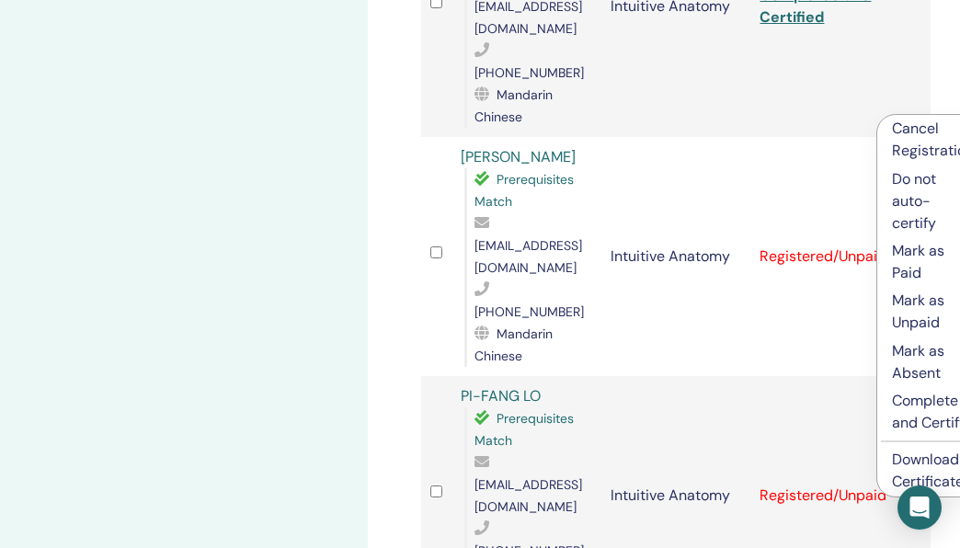
scroll to position [1149, 0]
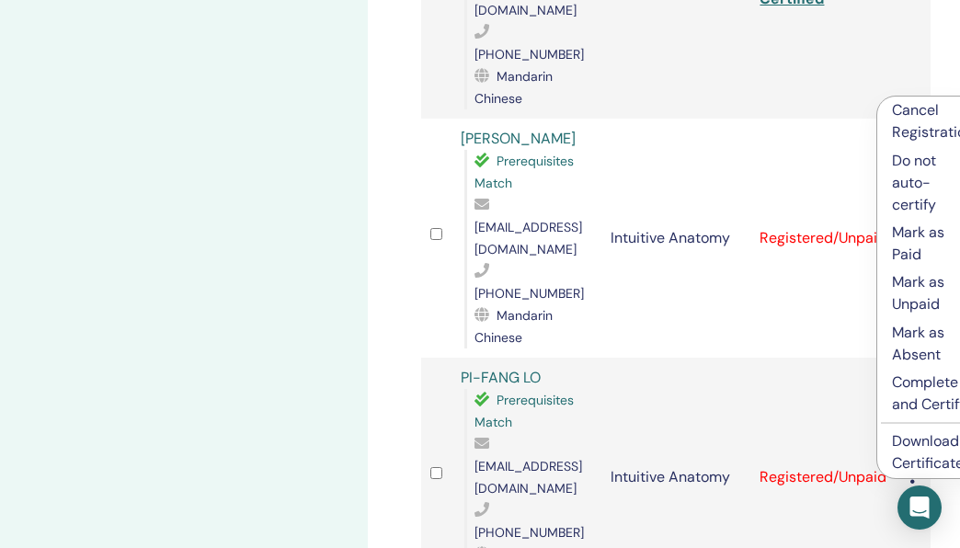
click at [924, 376] on p "Complete and Certify" at bounding box center [933, 393] width 82 height 44
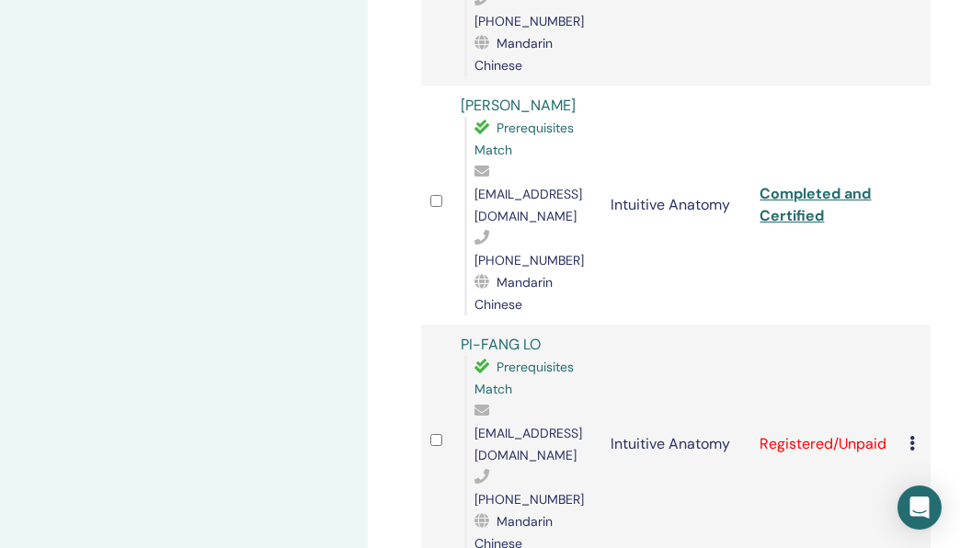
scroll to position [1180, 0]
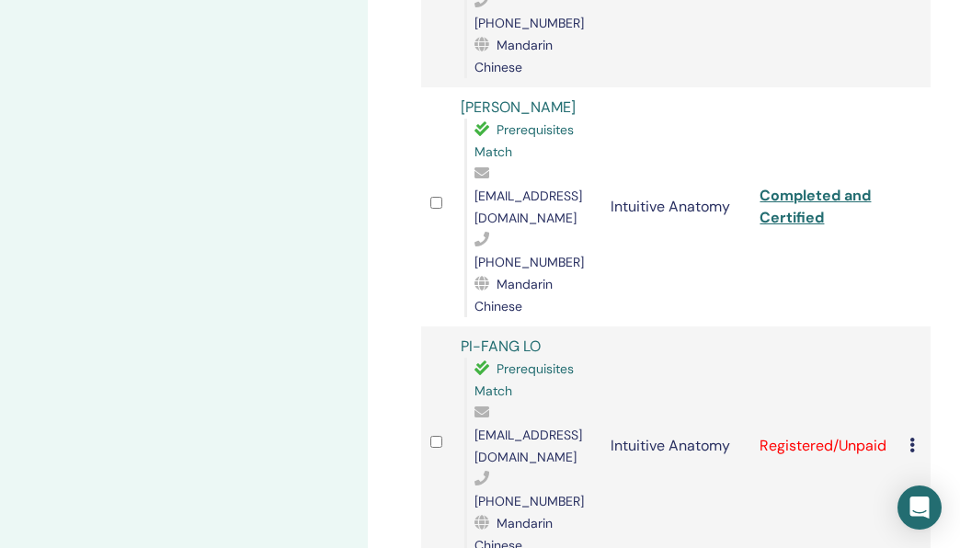
click at [531, 427] on span "[EMAIL_ADDRESS][DOMAIN_NAME]" at bounding box center [528, 446] width 108 height 39
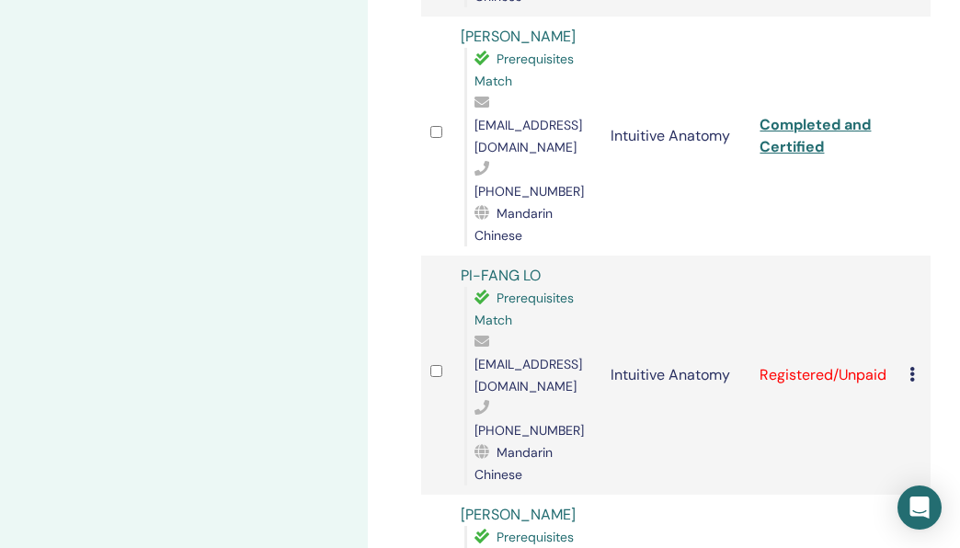
scroll to position [1255, 0]
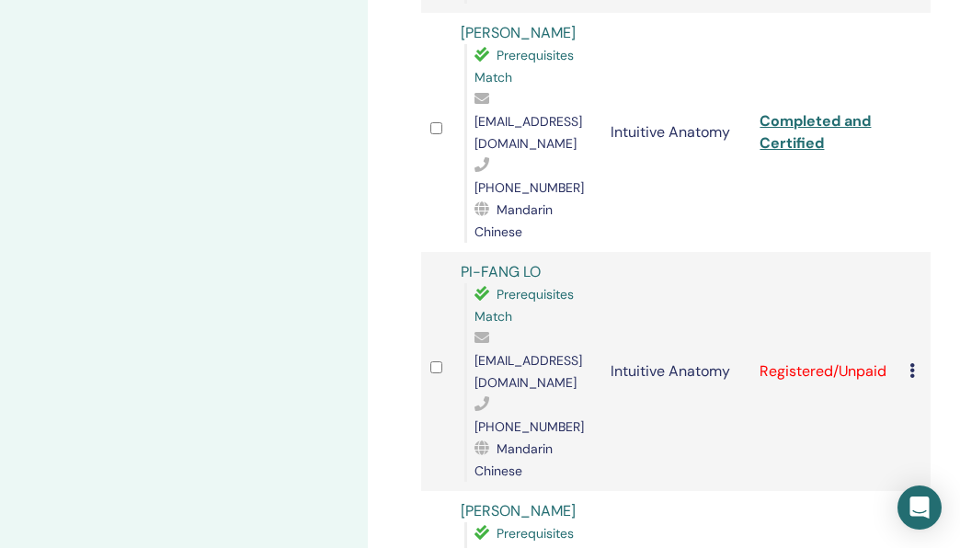
click at [912, 363] on icon at bounding box center [912, 370] width 6 height 15
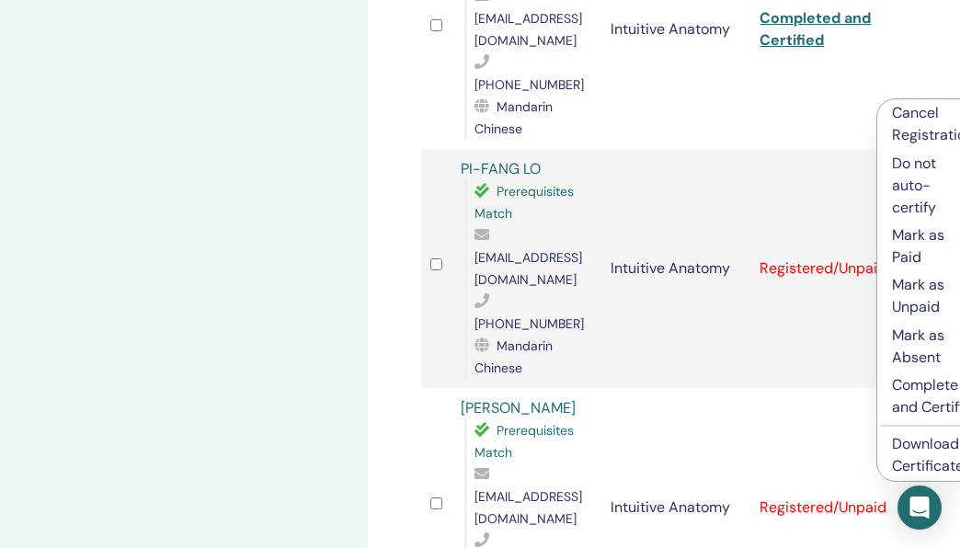
scroll to position [1362, 0]
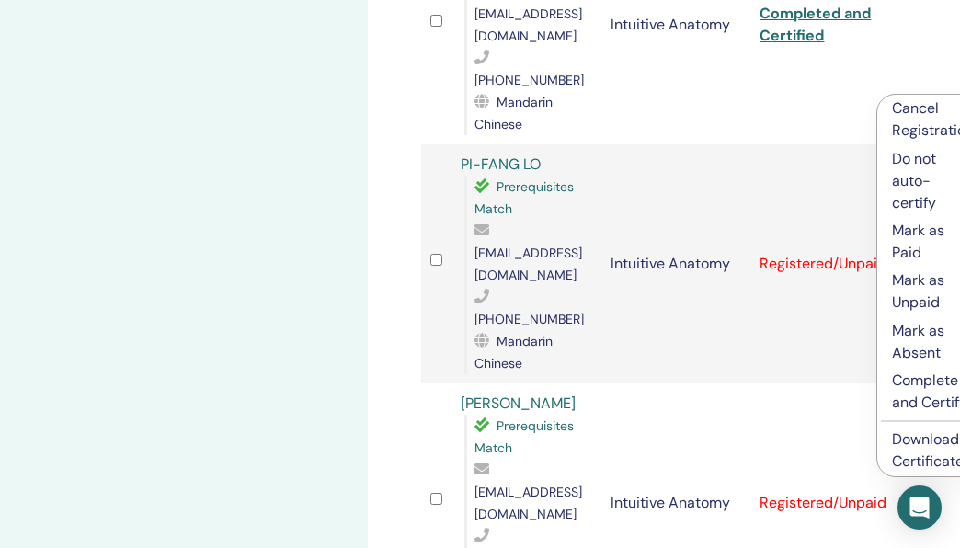
click at [919, 388] on p "Complete and Certify" at bounding box center [933, 392] width 82 height 44
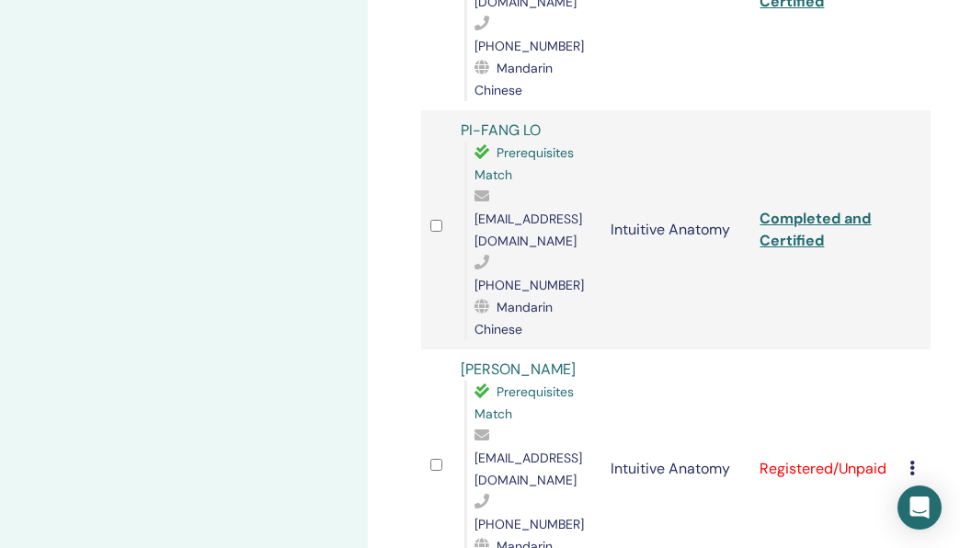
scroll to position [1399, 0]
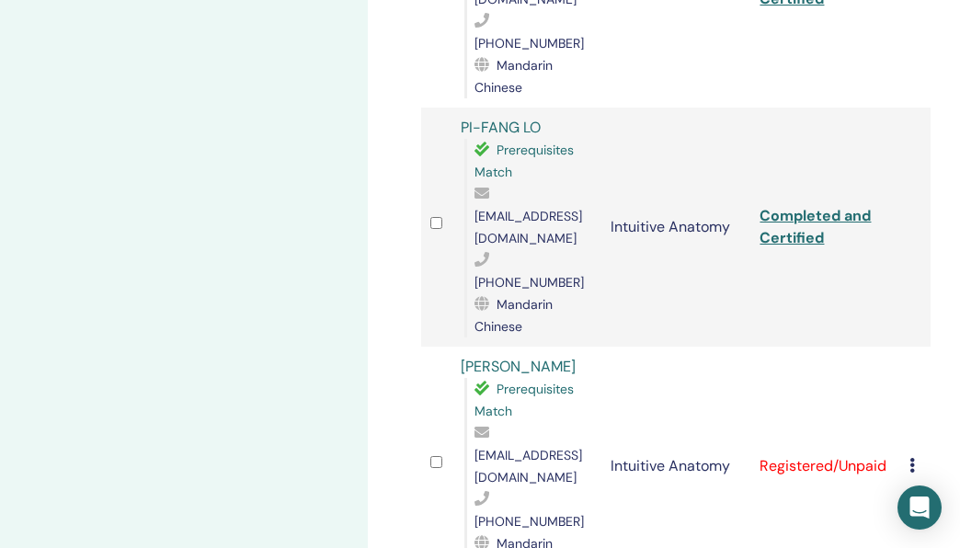
click at [906, 347] on td "Cancel Registration Do not auto-certify Mark as Paid Mark as Unpaid Mark as Abs…" at bounding box center [915, 466] width 30 height 239
click at [914, 458] on icon at bounding box center [912, 465] width 6 height 15
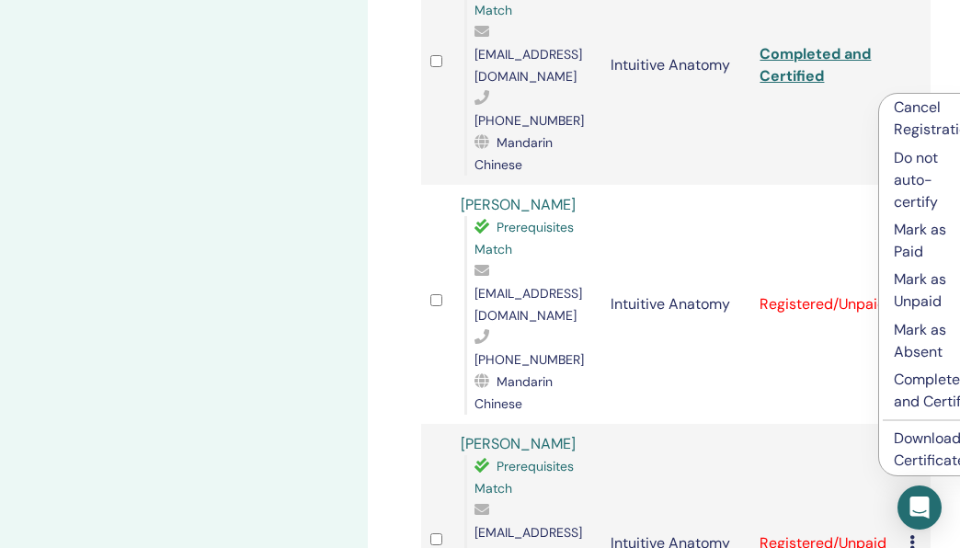
scroll to position [1562, 0]
click at [925, 388] on p "Complete and Certify" at bounding box center [935, 390] width 82 height 44
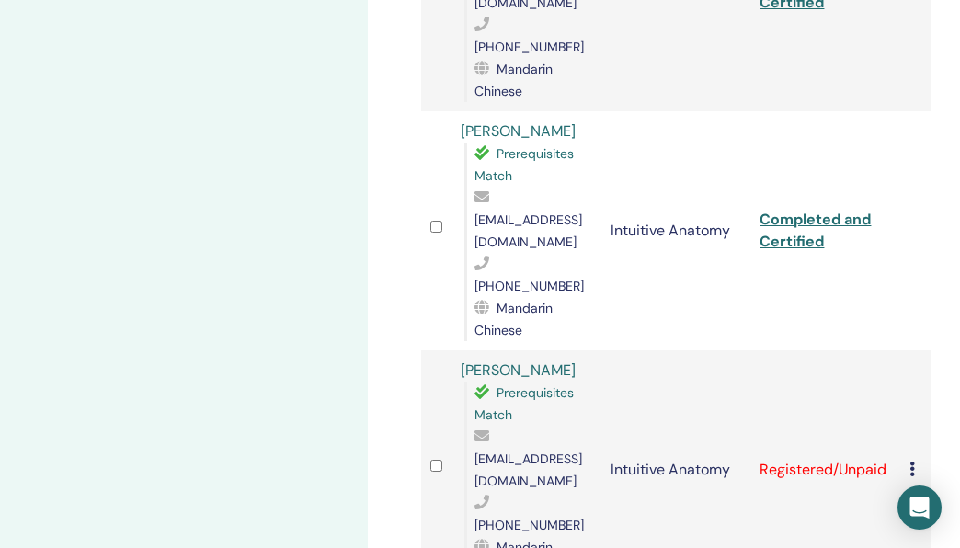
scroll to position [1635, 0]
click at [913, 461] on icon at bounding box center [912, 468] width 6 height 15
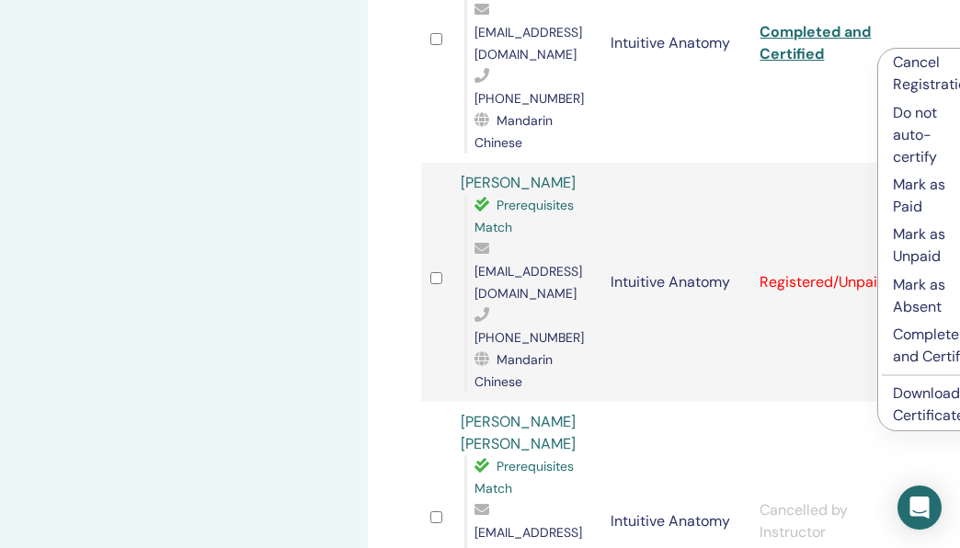
scroll to position [1824, 0]
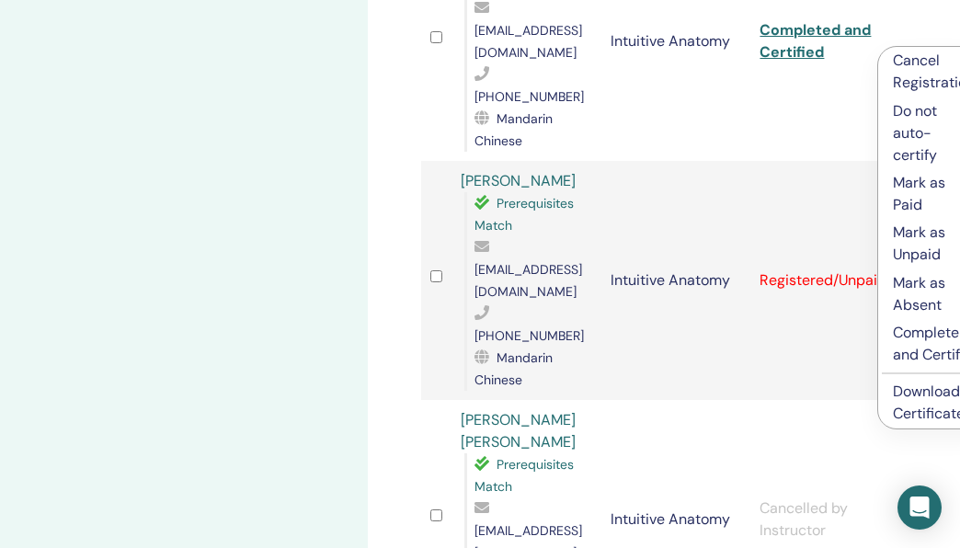
click at [921, 330] on p "Complete and Certify" at bounding box center [934, 344] width 82 height 44
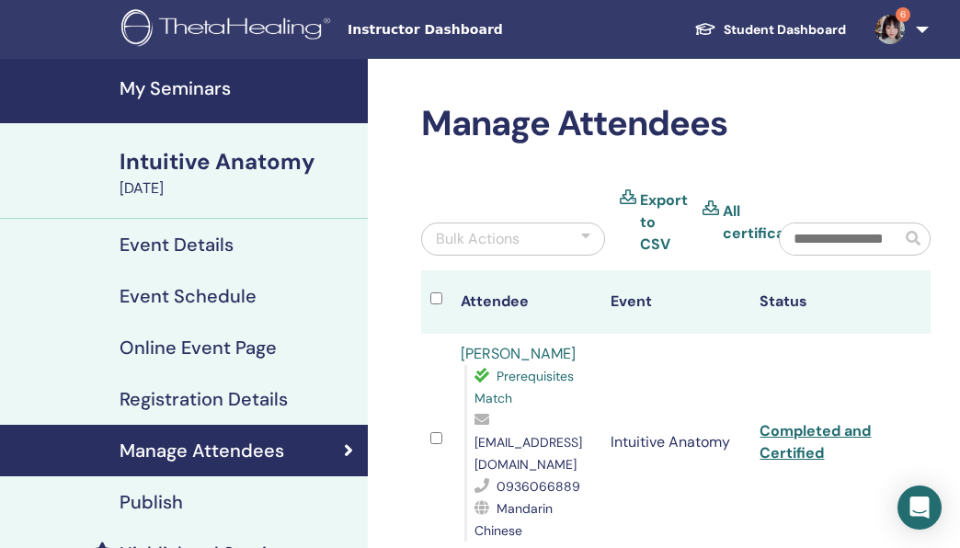
click at [524, 445] on span "[EMAIL_ADDRESS][DOMAIN_NAME]" at bounding box center [528, 453] width 108 height 39
copy span "[EMAIL_ADDRESS][DOMAIN_NAME]"
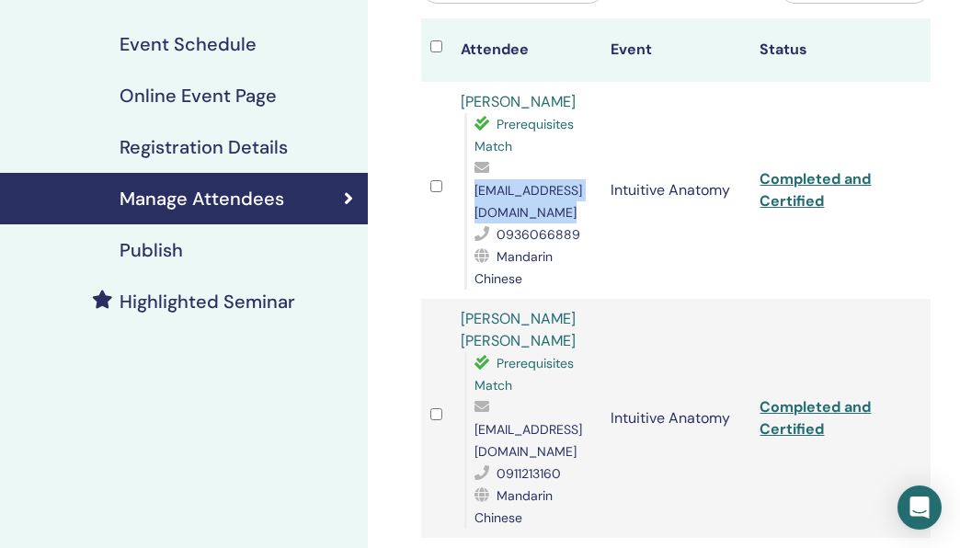
scroll to position [257, 0]
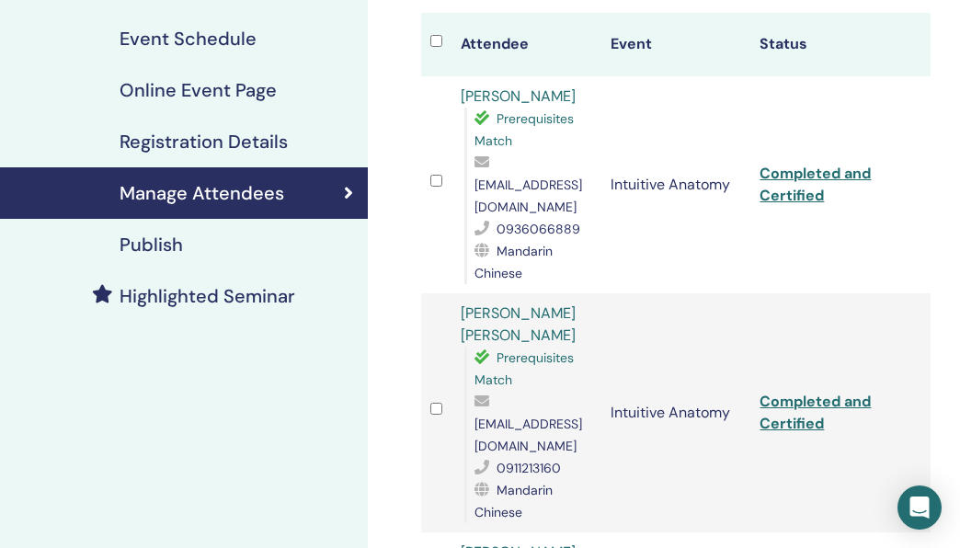
click at [551, 416] on span "[EMAIL_ADDRESS][DOMAIN_NAME]" at bounding box center [528, 435] width 108 height 39
copy span "[EMAIL_ADDRESS][DOMAIN_NAME]"
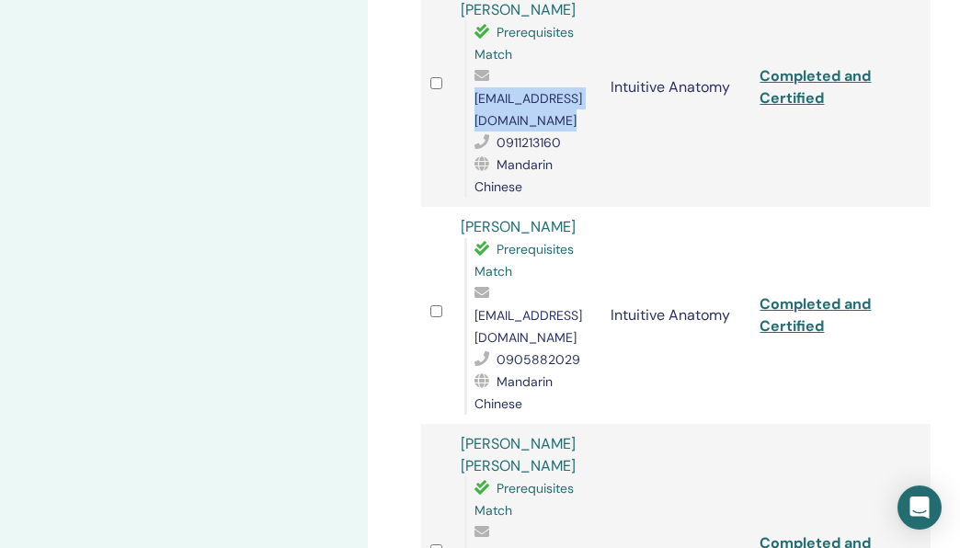
scroll to position [582, 0]
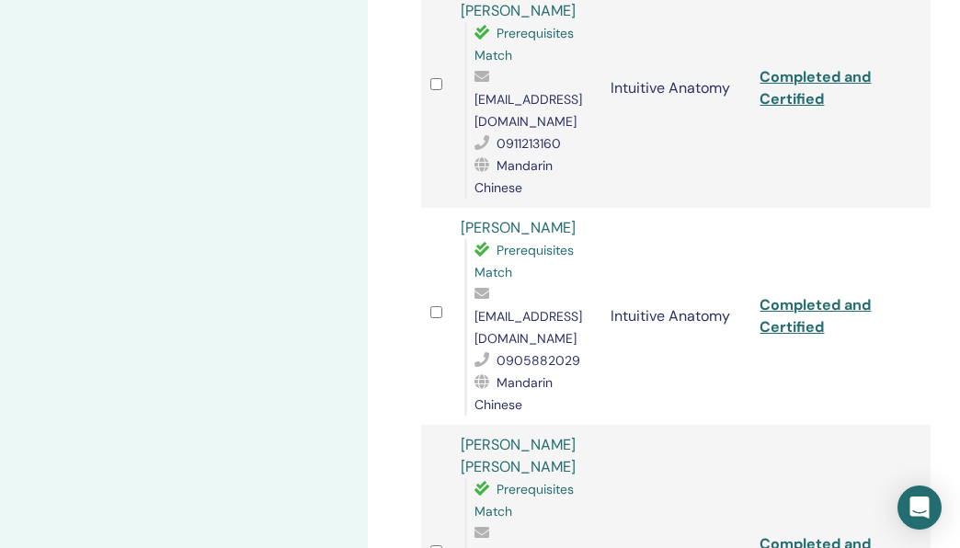
click at [521, 308] on span "[EMAIL_ADDRESS][DOMAIN_NAME]" at bounding box center [528, 327] width 108 height 39
copy span "[EMAIL_ADDRESS][DOMAIN_NAME]"
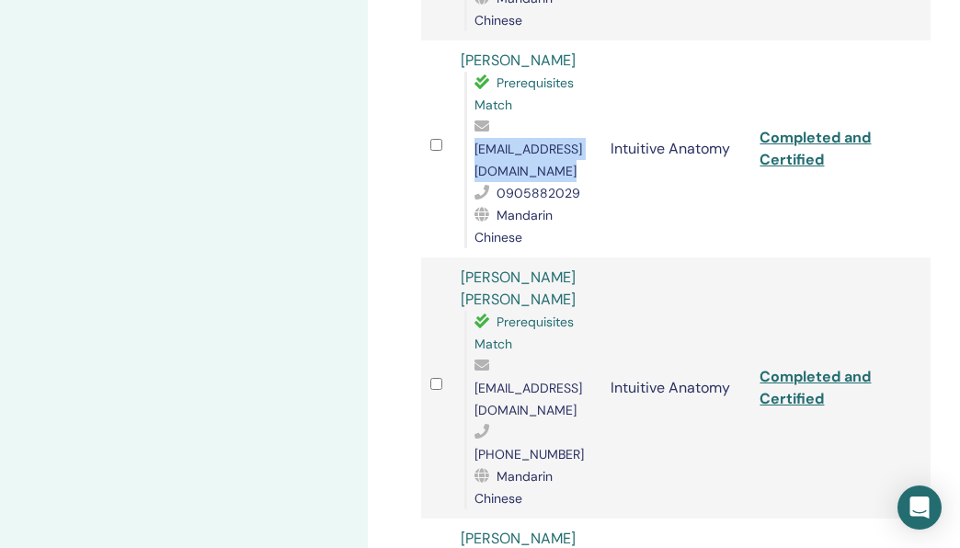
scroll to position [754, 0]
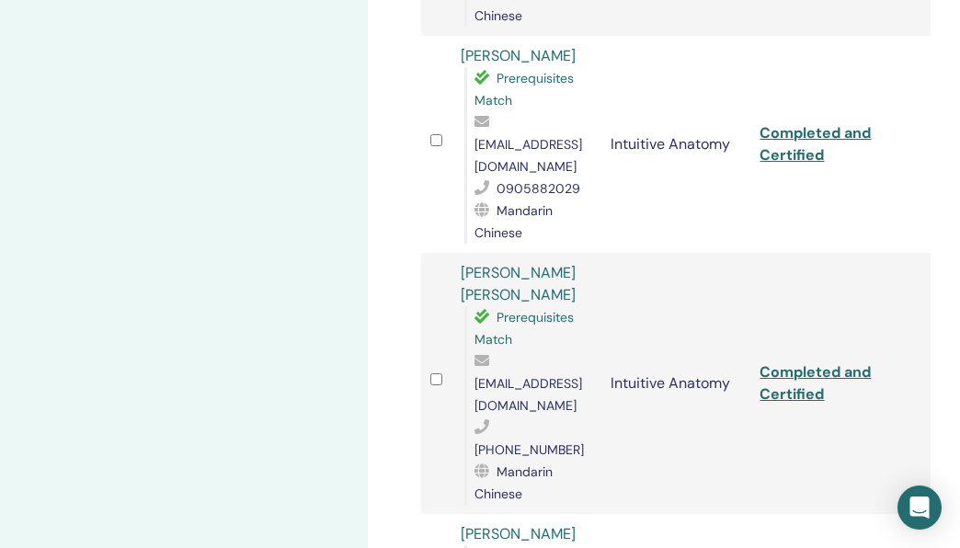
click at [526, 375] on span "[EMAIL_ADDRESS][DOMAIN_NAME]" at bounding box center [528, 394] width 108 height 39
copy span "[EMAIL_ADDRESS][DOMAIN_NAME]"
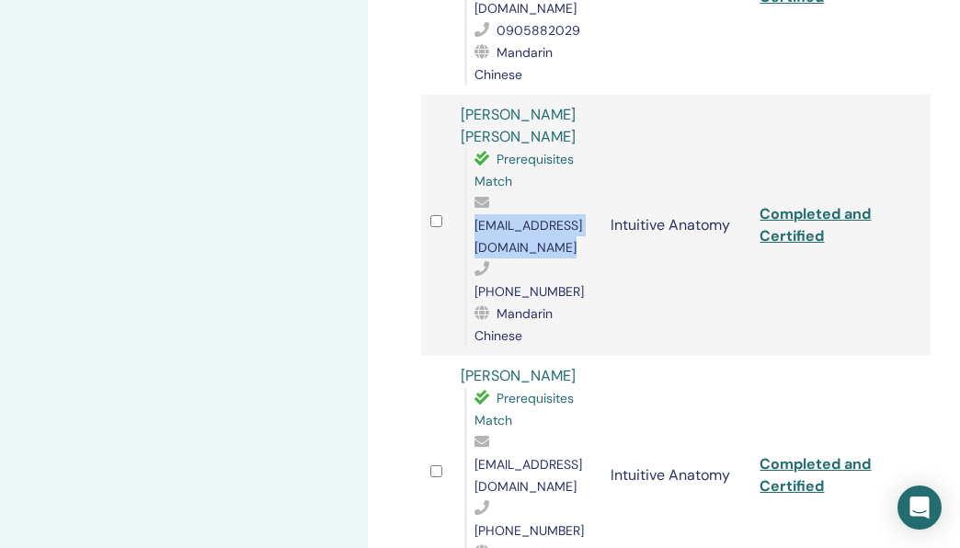
scroll to position [917, 0]
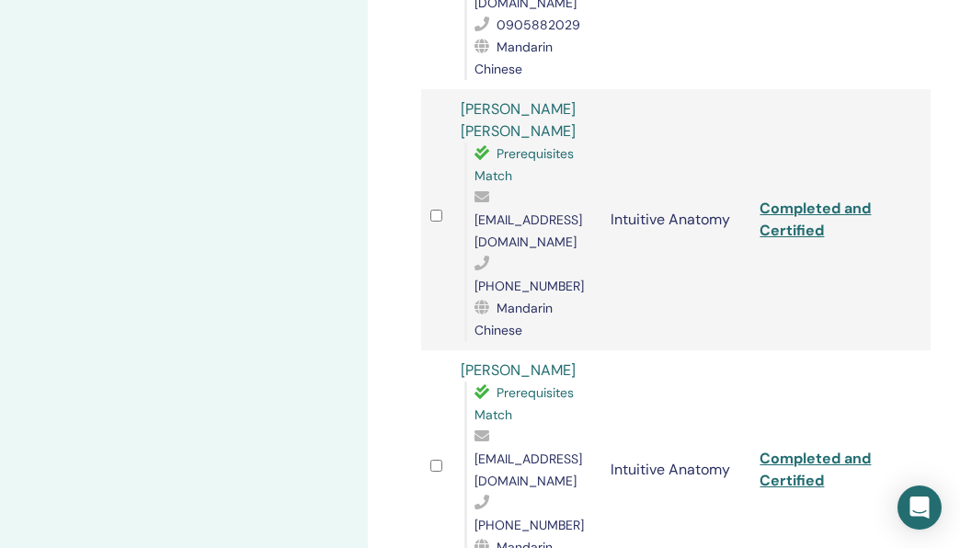
click at [580, 492] on div "[PHONE_NUMBER]" at bounding box center [533, 514] width 118 height 44
click at [572, 450] on span "[EMAIL_ADDRESS][DOMAIN_NAME]" at bounding box center [528, 469] width 108 height 39
copy span "[EMAIL_ADDRESS][DOMAIN_NAME]"
